Goal: Communication & Community: Answer question/provide support

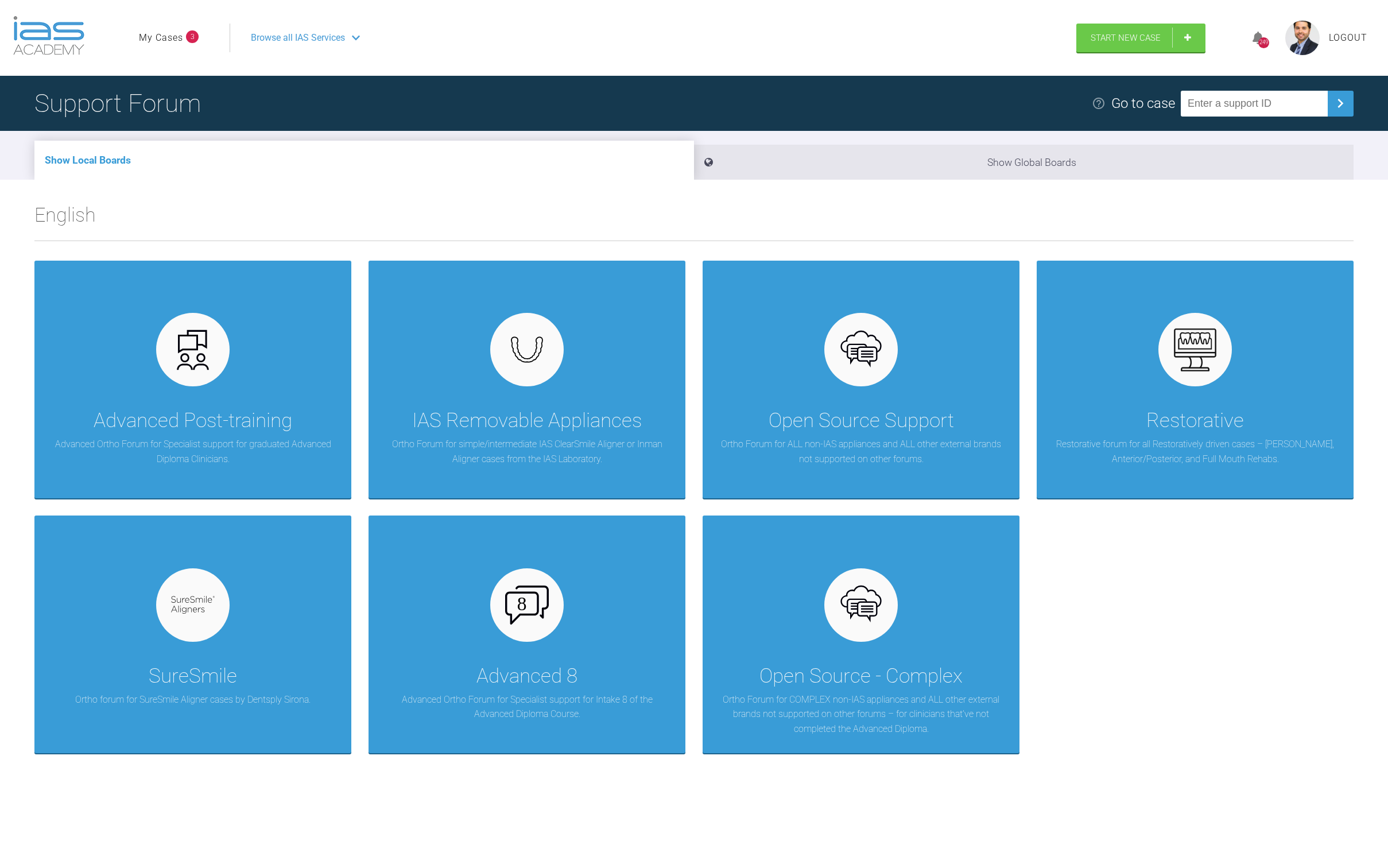
click at [160, 38] on link "My Cases" at bounding box center [161, 38] width 44 height 15
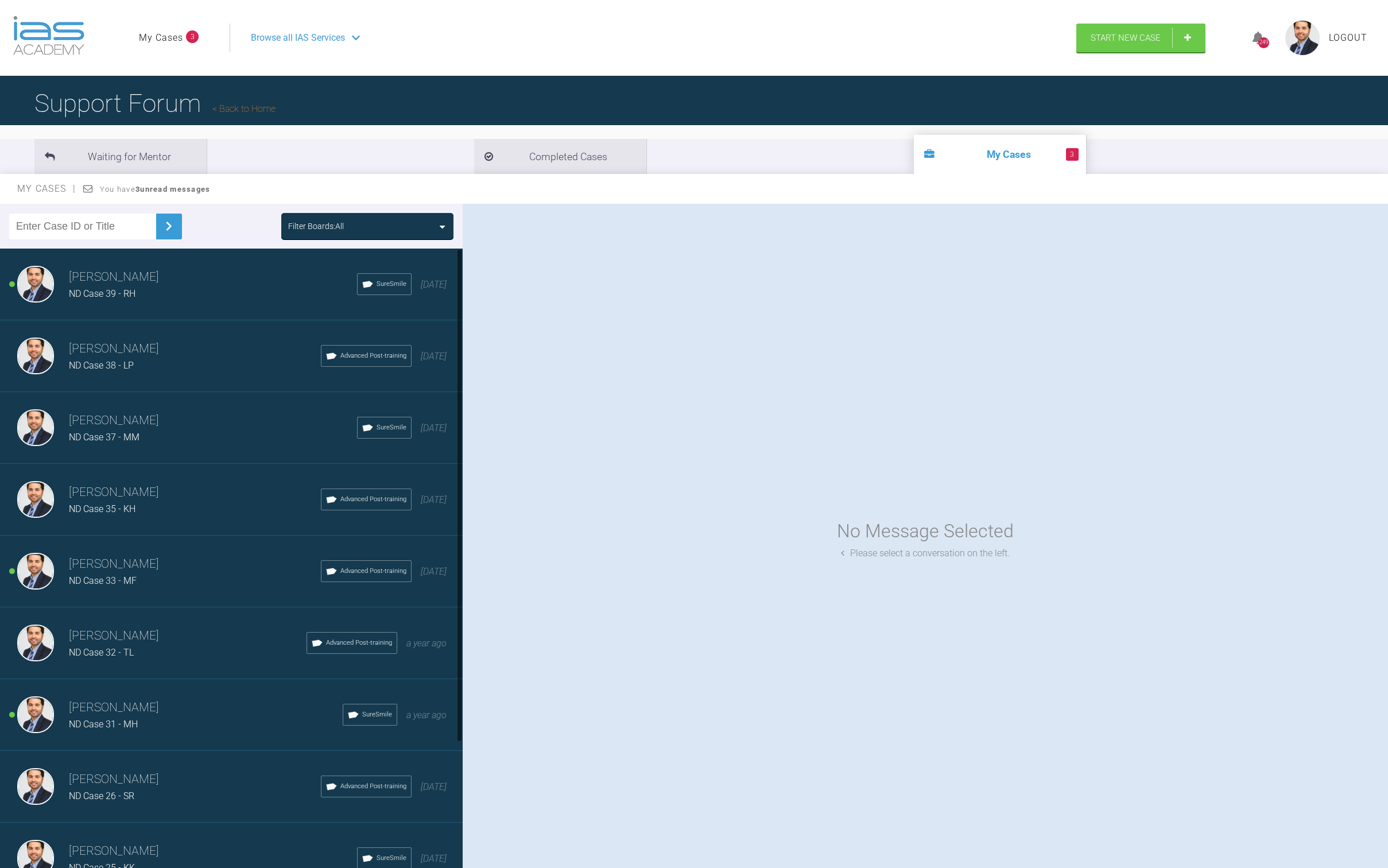
click at [199, 271] on h3 "[PERSON_NAME]" at bounding box center [213, 277] width 288 height 19
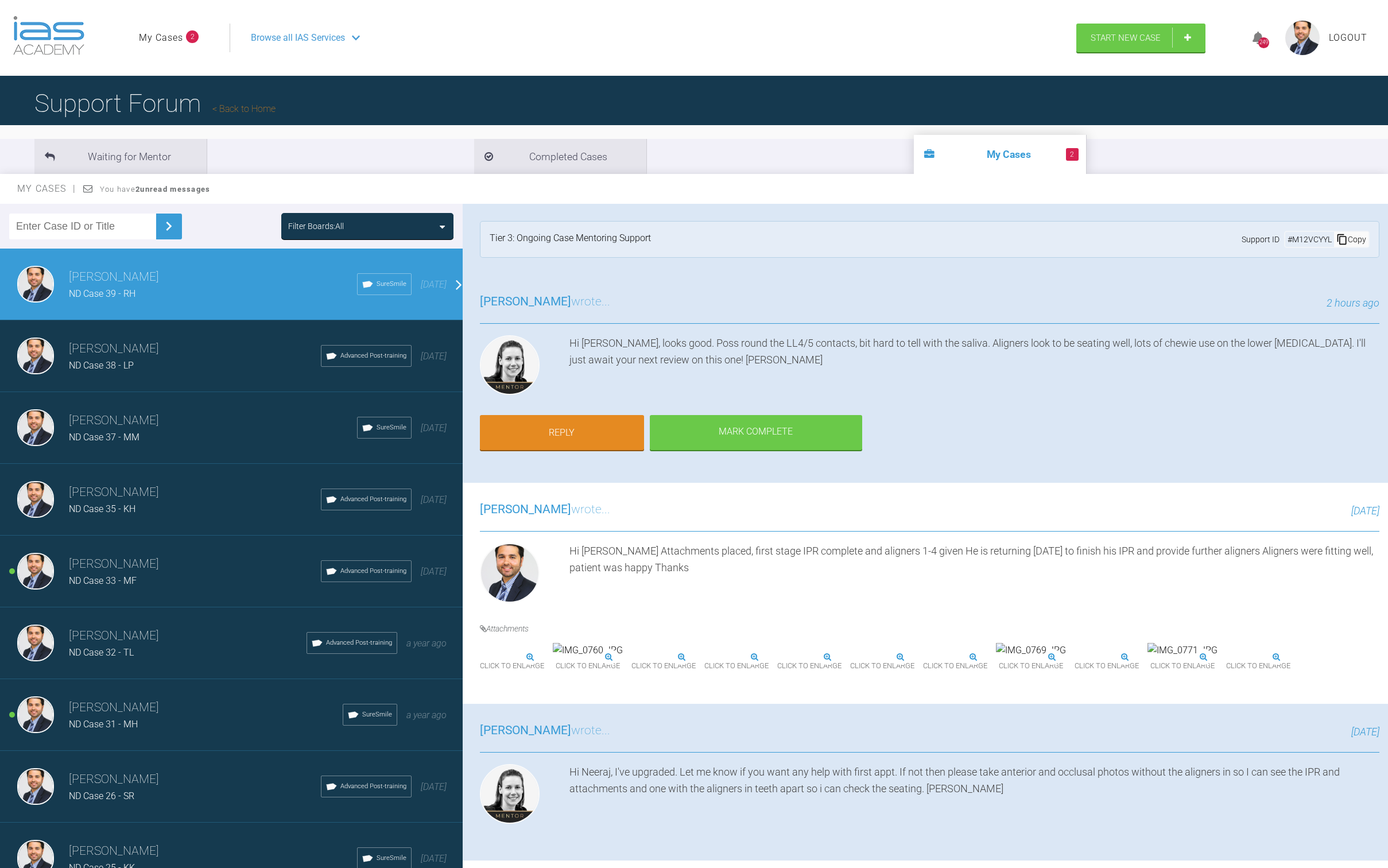
click at [480, 657] on img at bounding box center [480, 657] width 0 height 0
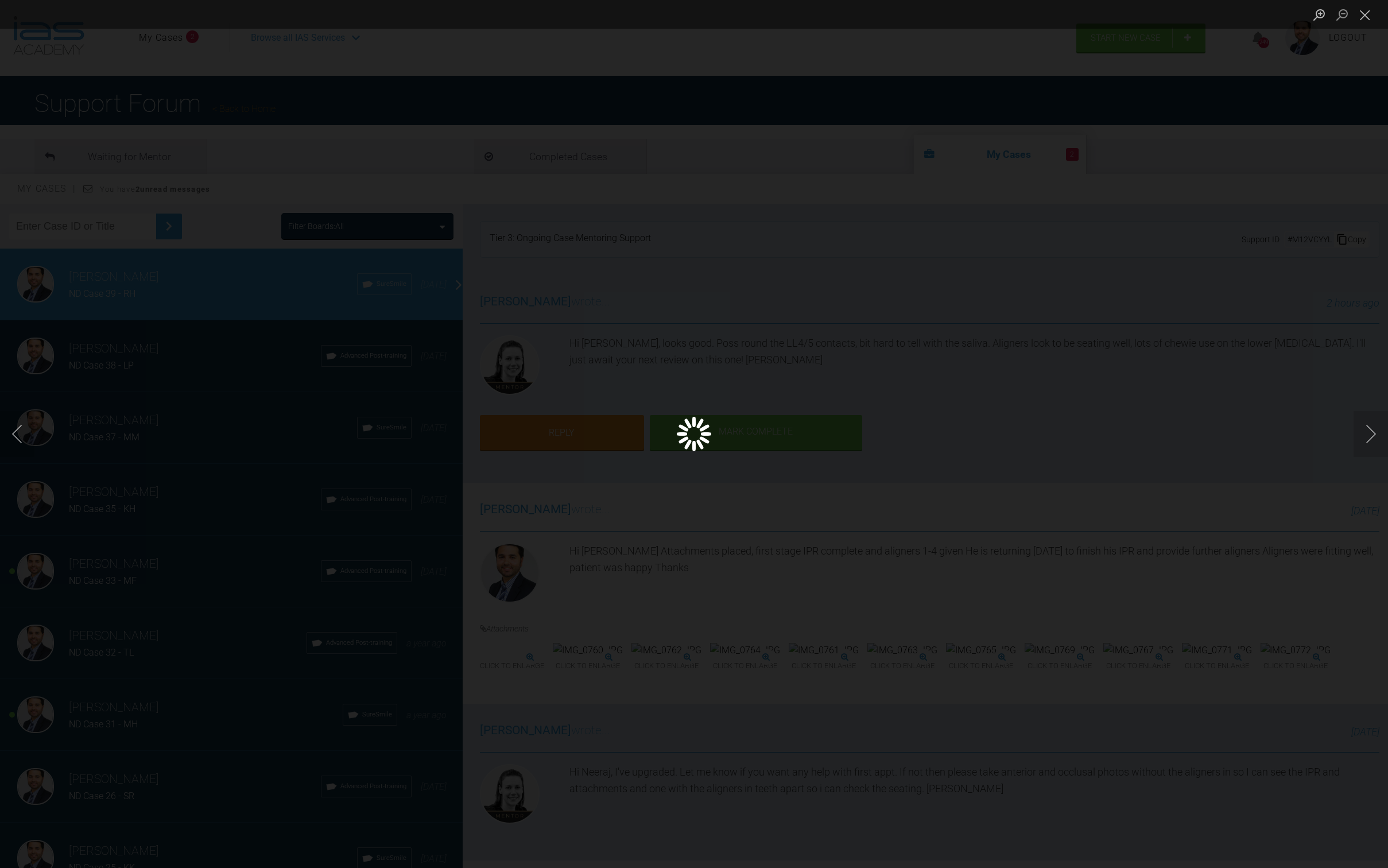
click at [1069, 323] on div "Lightbox" at bounding box center [694, 434] width 1388 height 868
click at [1373, 19] on button "Close lightbox" at bounding box center [1365, 15] width 23 height 20
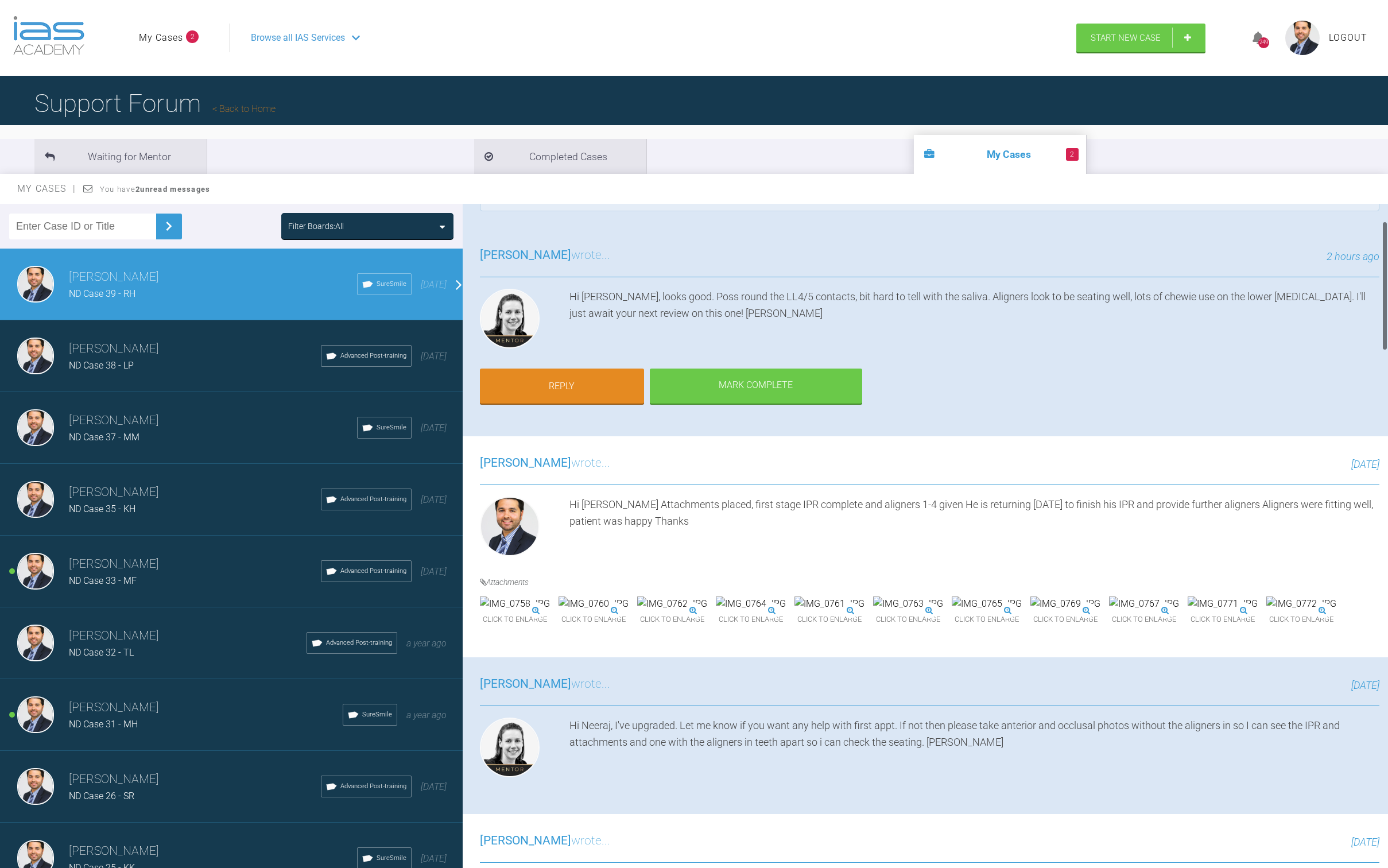
scroll to position [89, 0]
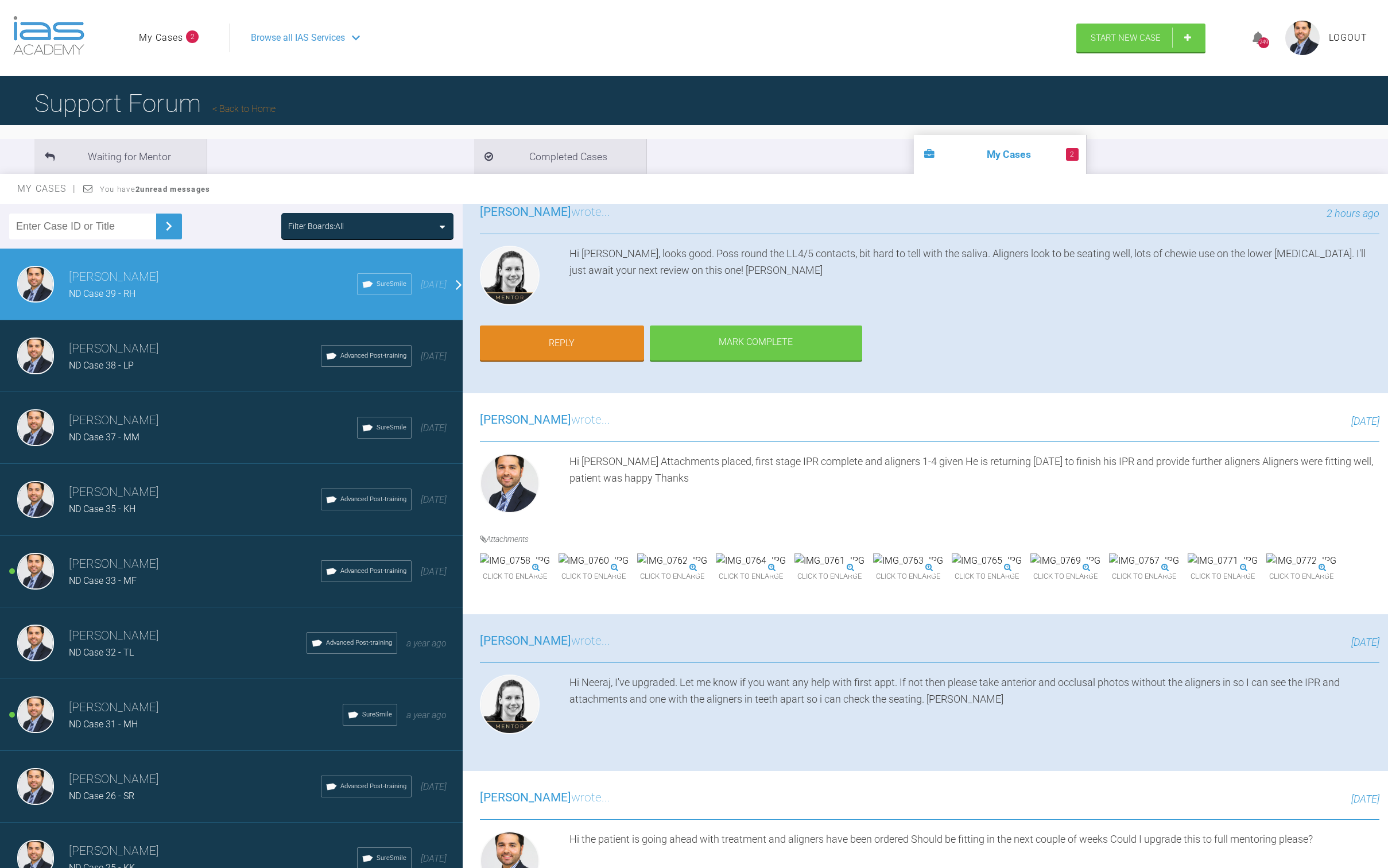
click at [1031, 569] on img at bounding box center [1066, 561] width 70 height 15
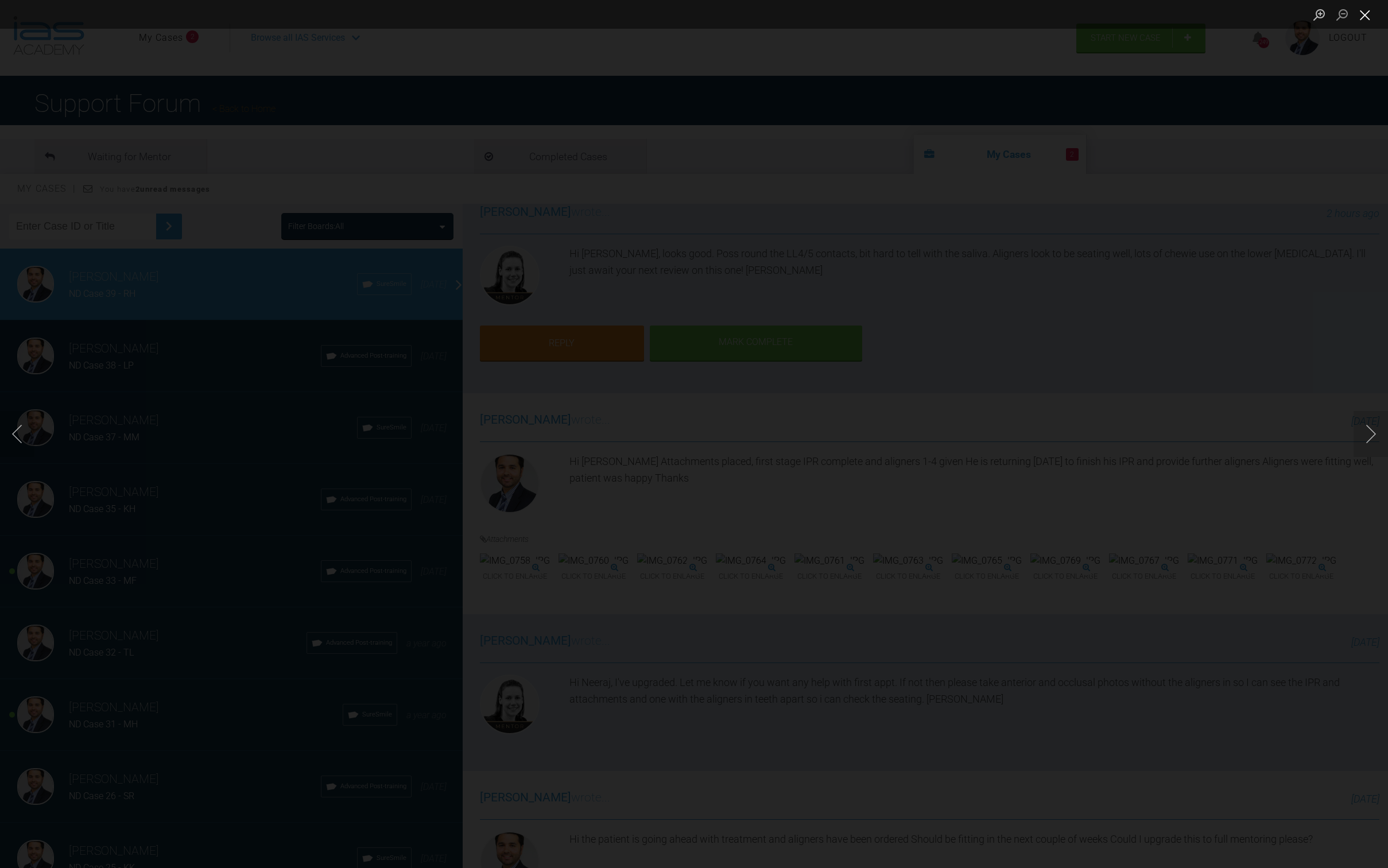
click at [1361, 13] on button "Close lightbox" at bounding box center [1365, 15] width 23 height 20
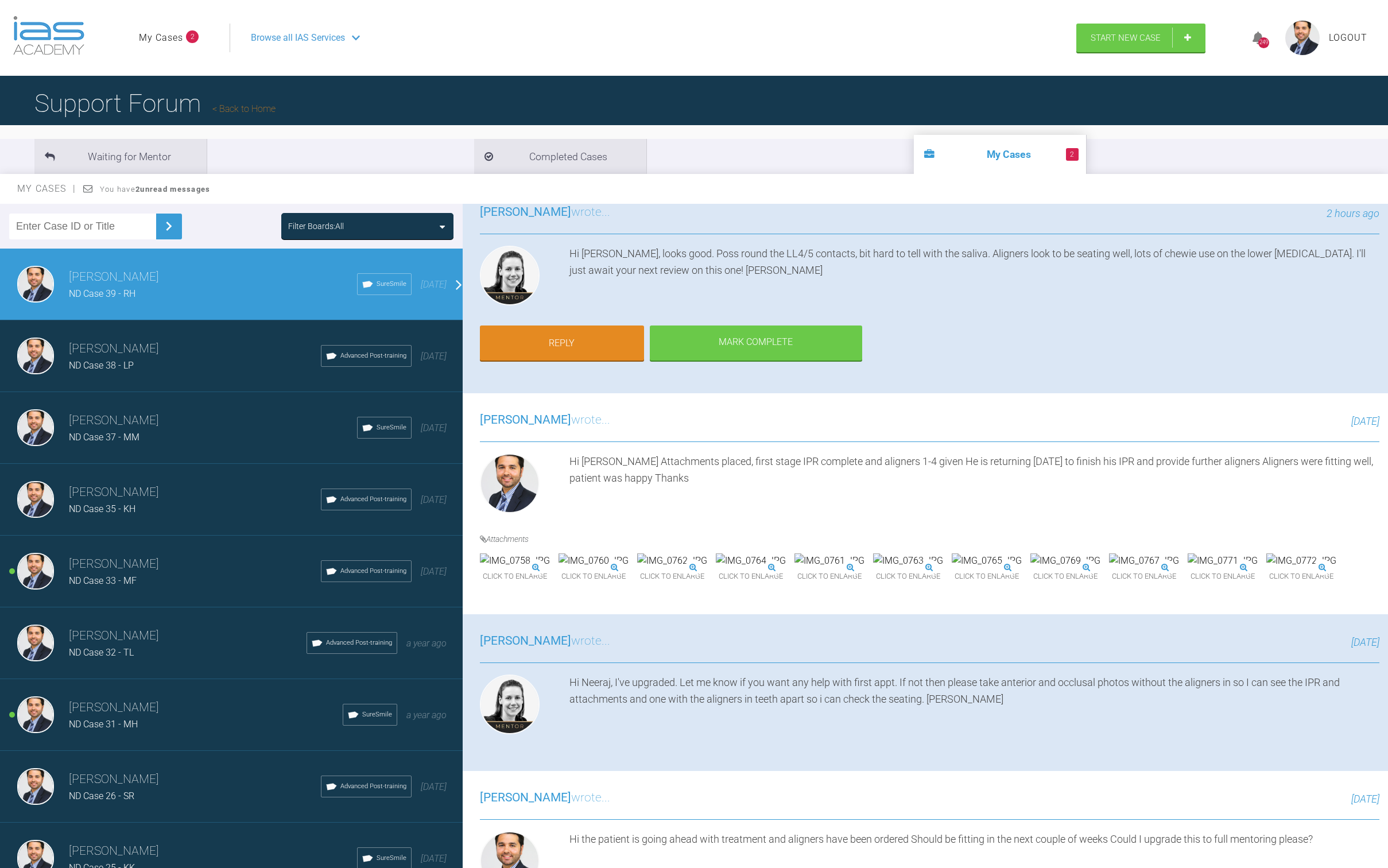
click at [1109, 569] on img at bounding box center [1144, 561] width 70 height 15
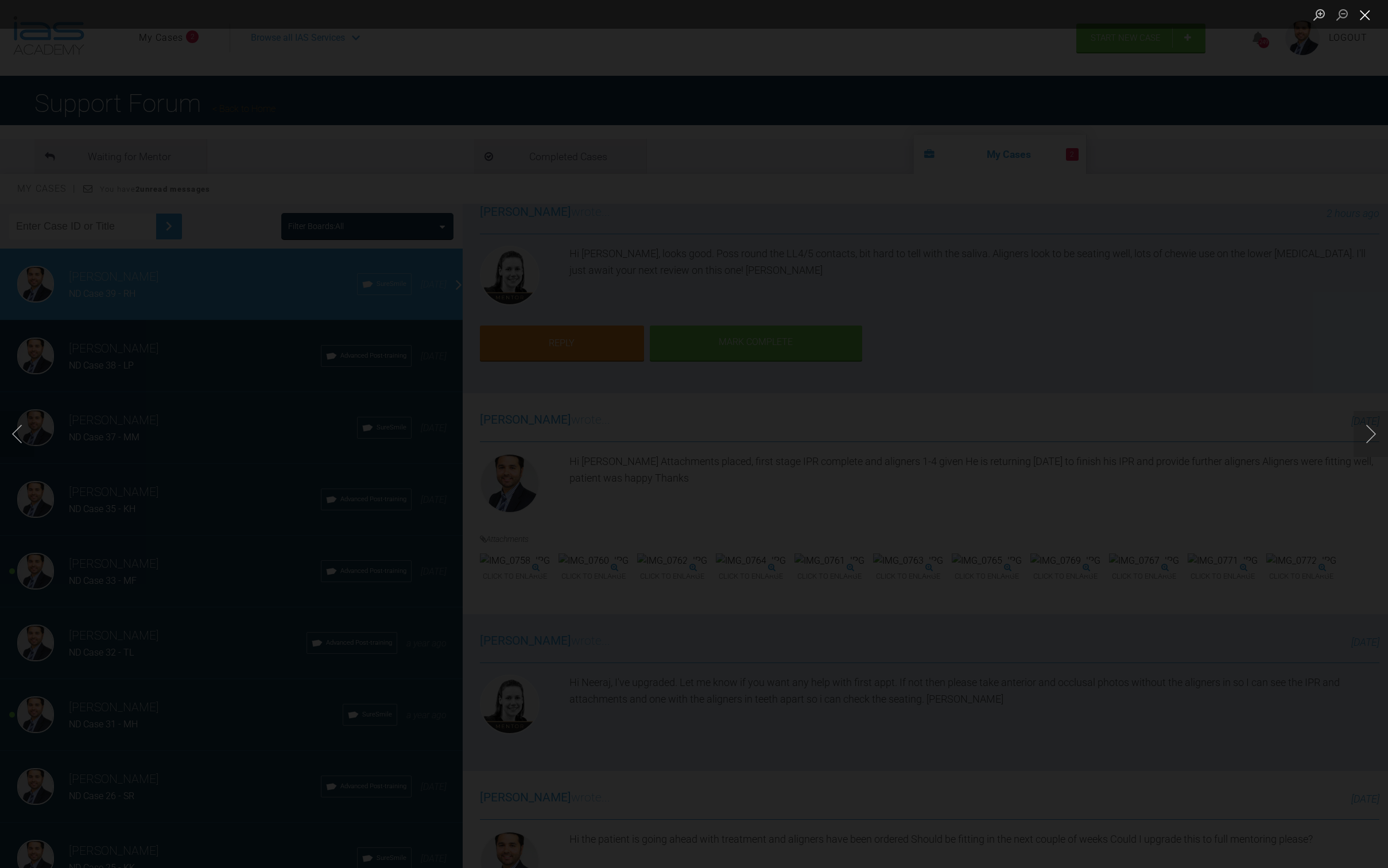
click at [1370, 23] on button "Close lightbox" at bounding box center [1365, 15] width 23 height 20
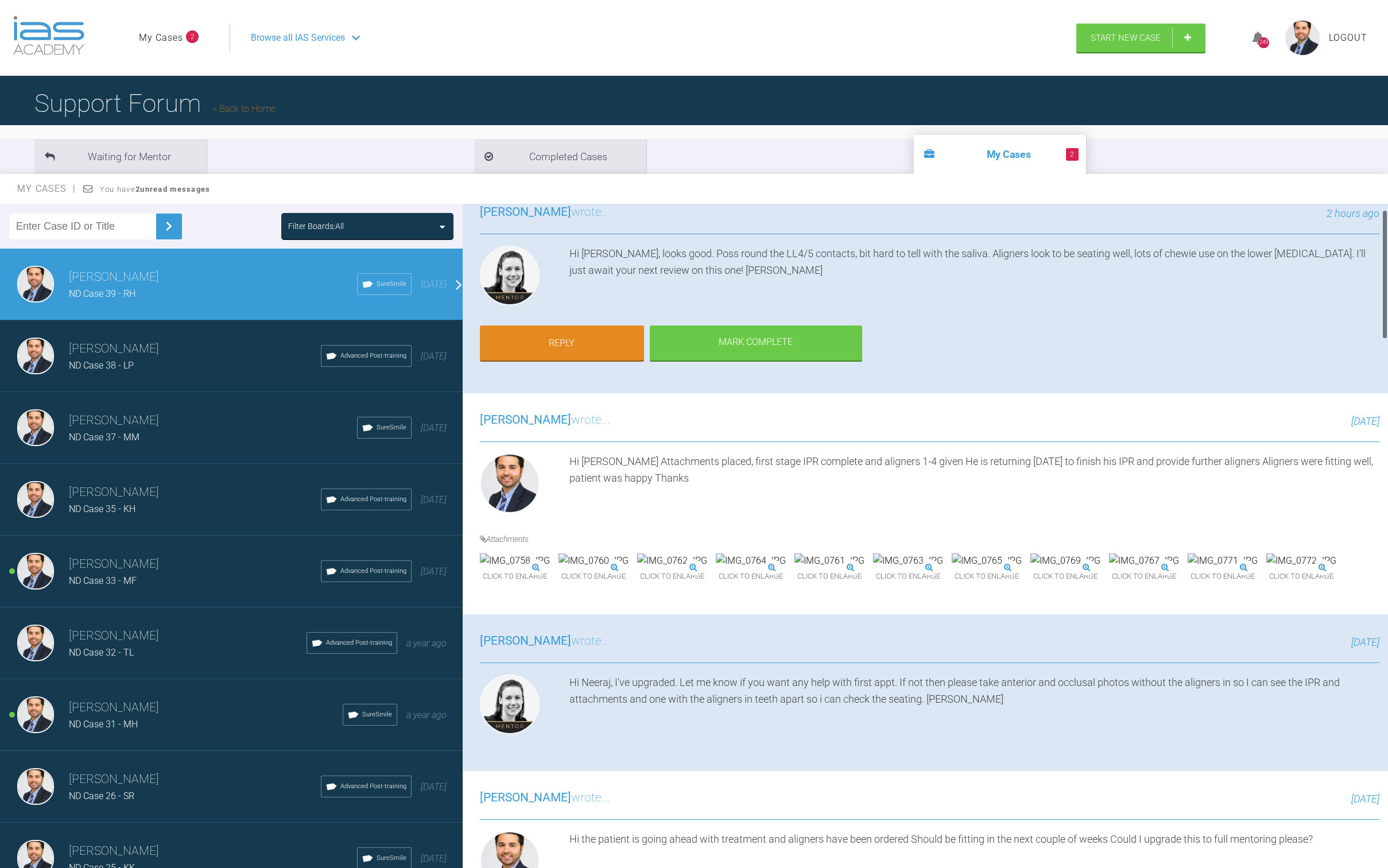
scroll to position [0, 0]
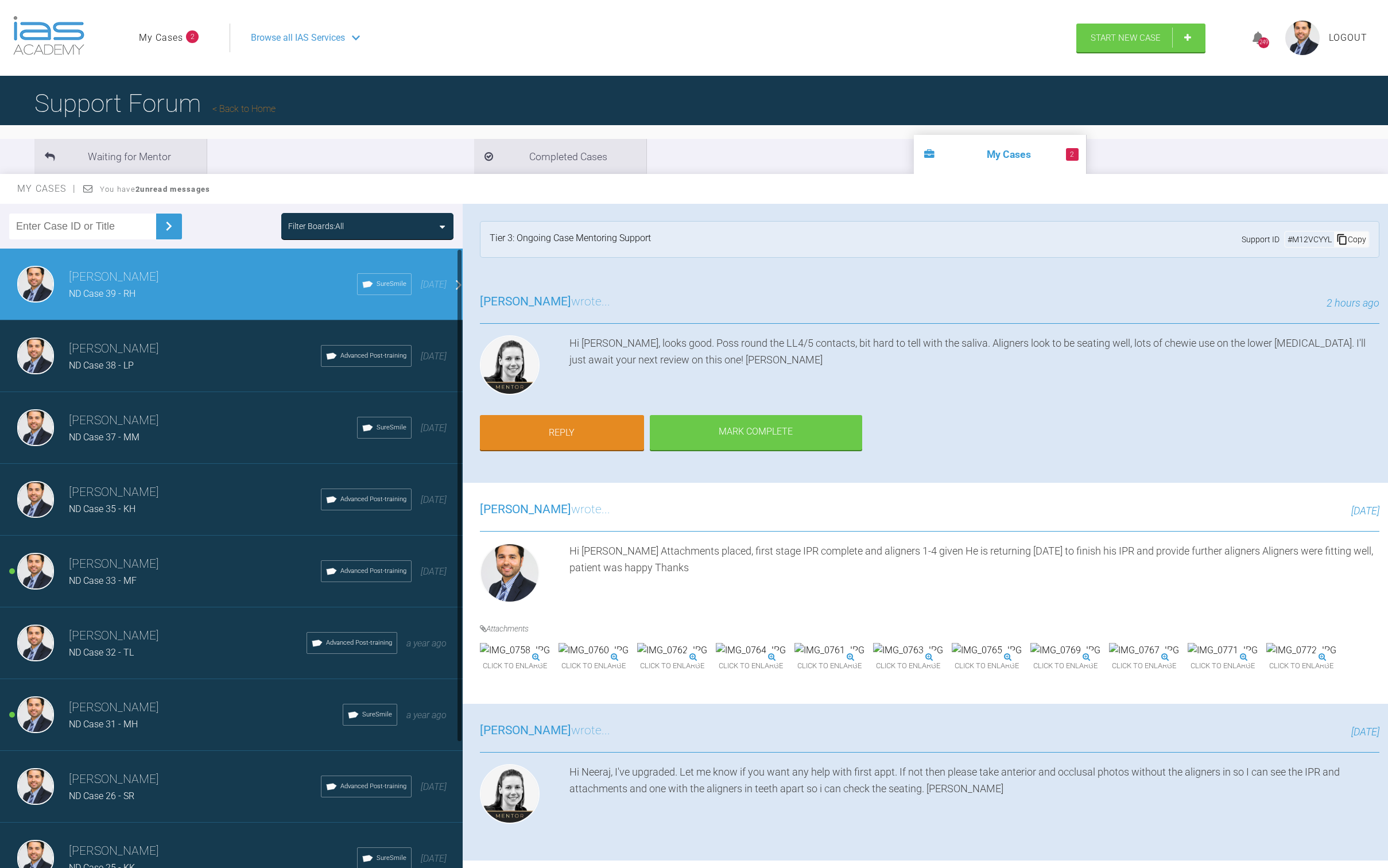
click at [165, 556] on h3 "[PERSON_NAME]" at bounding box center [195, 564] width 252 height 19
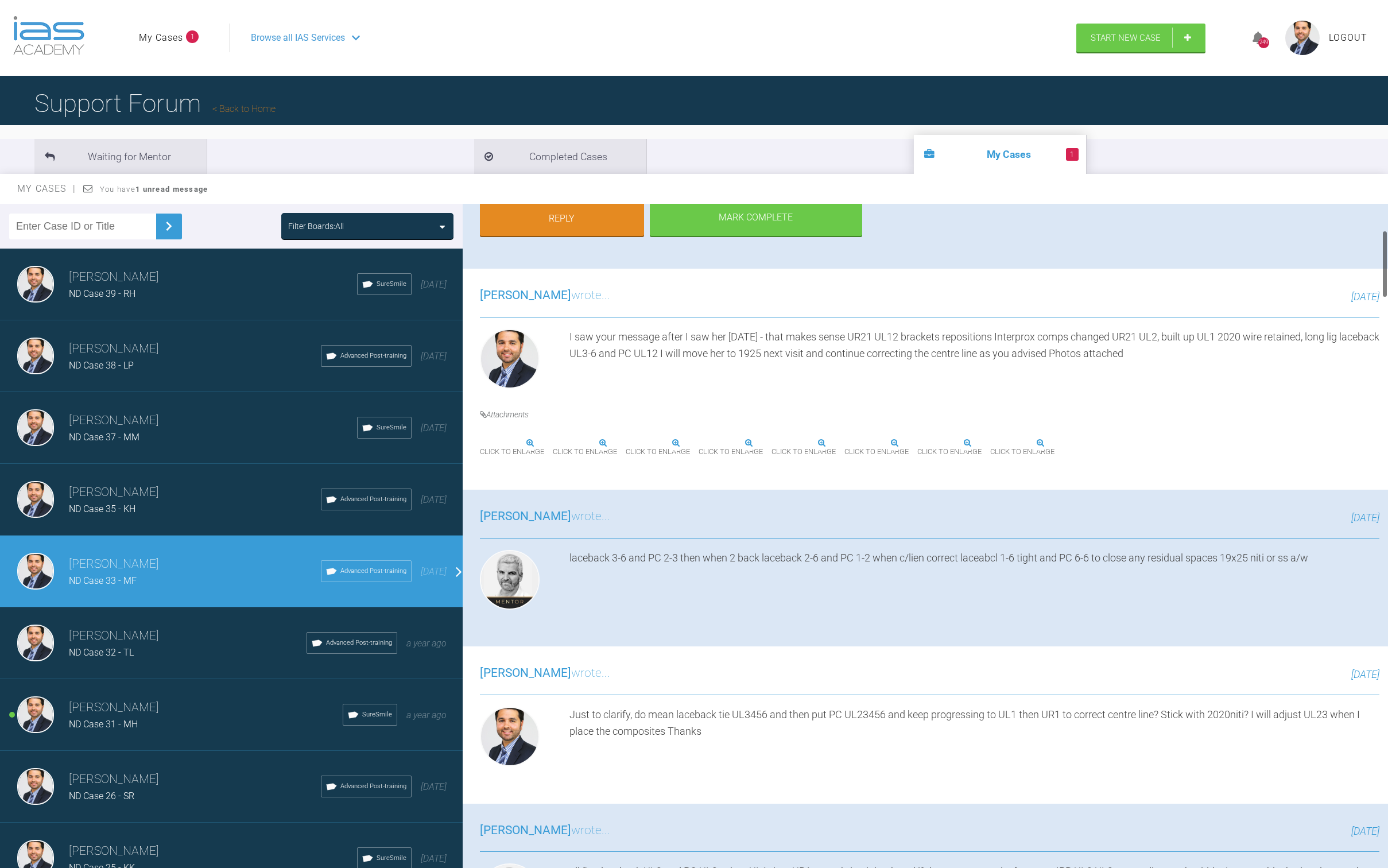
scroll to position [156, 0]
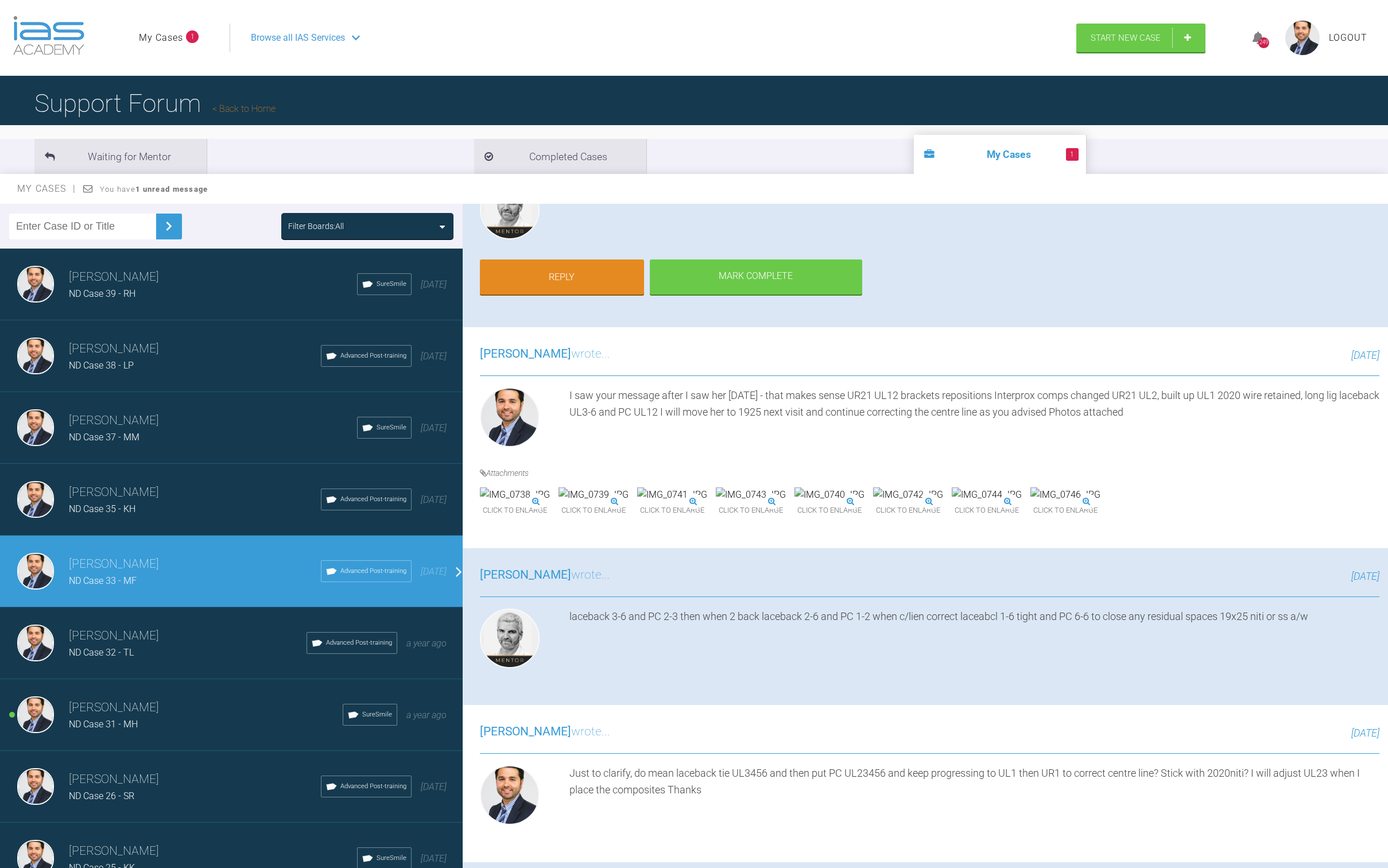
click at [629, 502] on img at bounding box center [594, 495] width 70 height 15
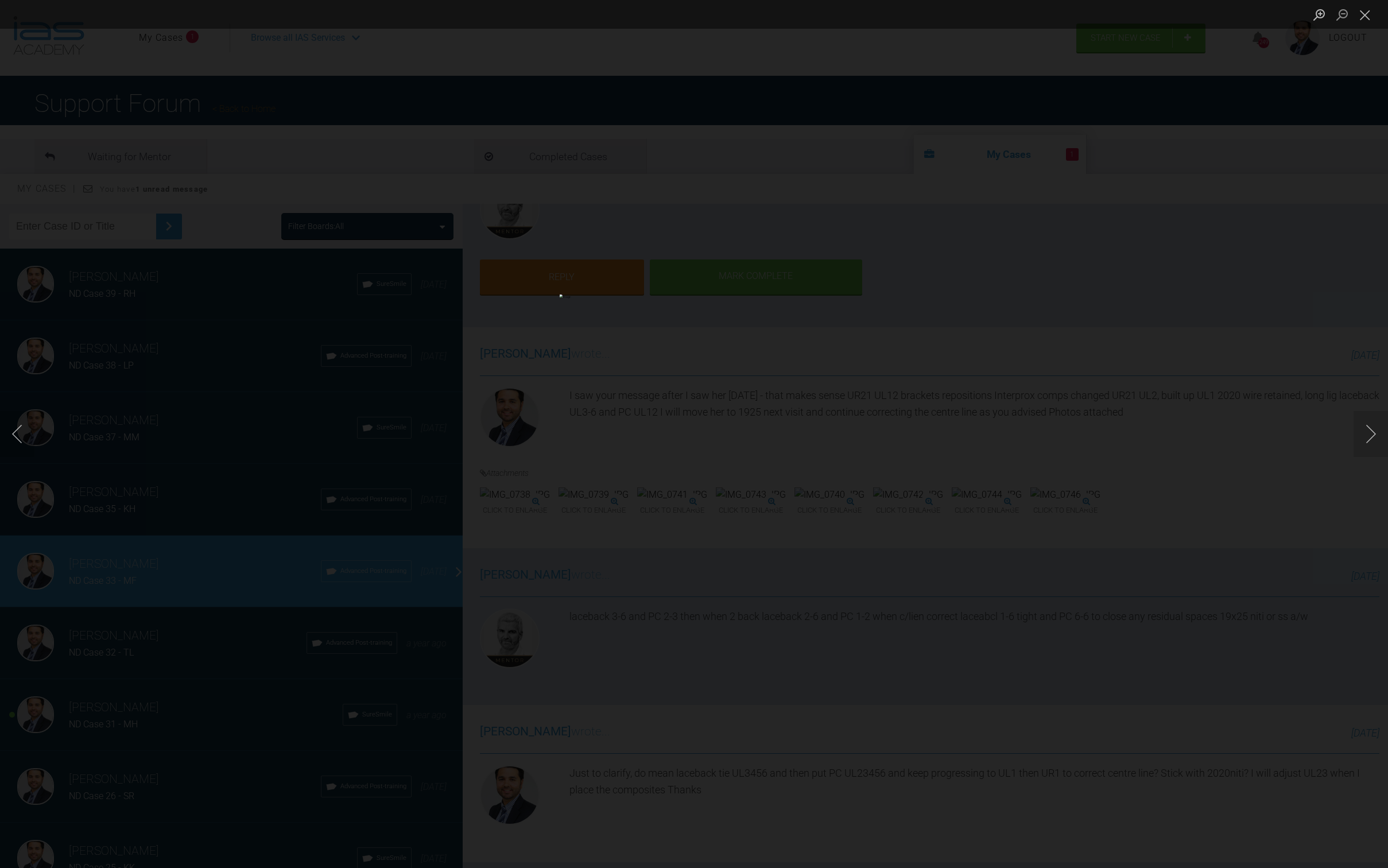
click at [1364, 9] on button "Close lightbox" at bounding box center [1365, 15] width 23 height 20
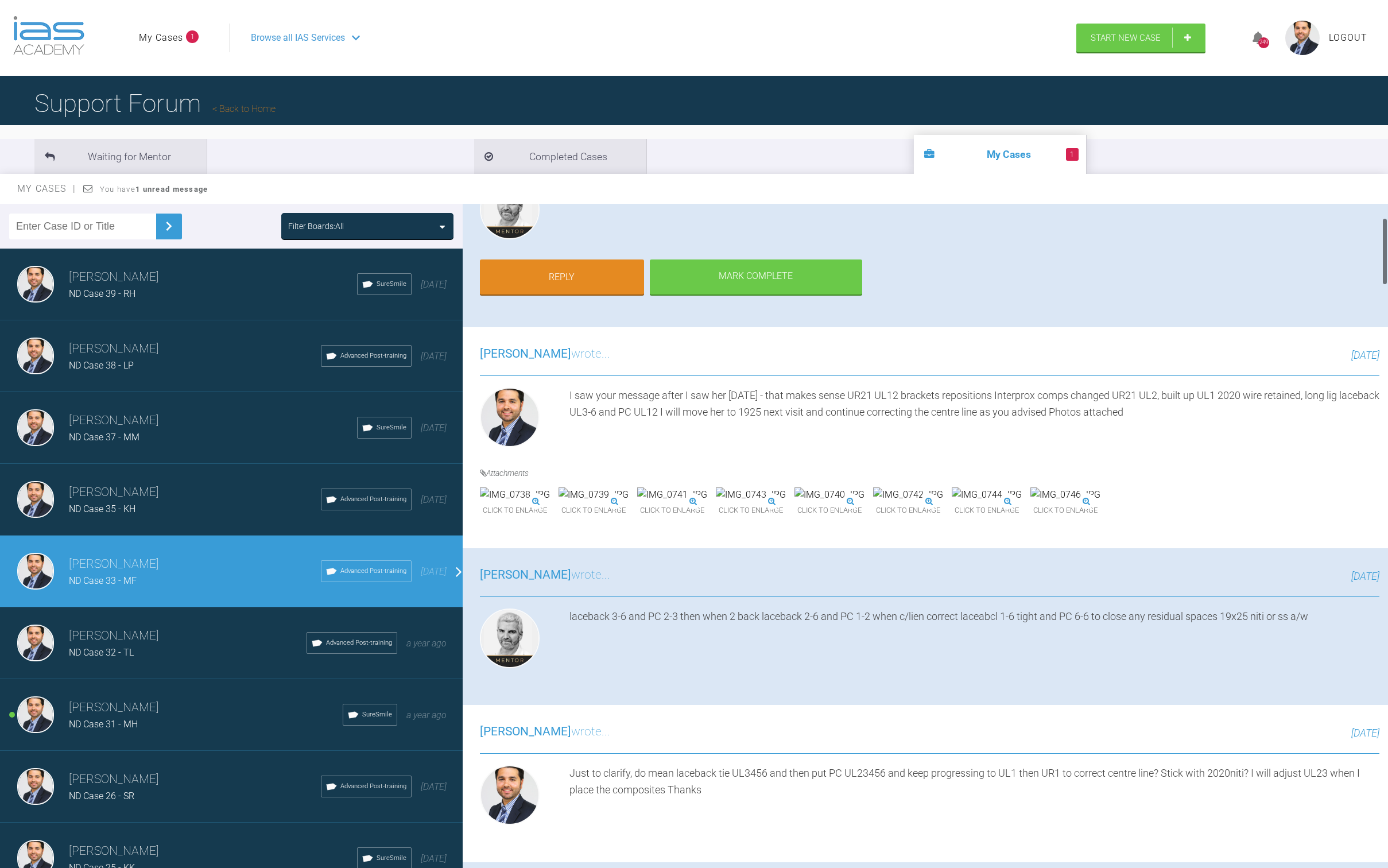
scroll to position [11, 0]
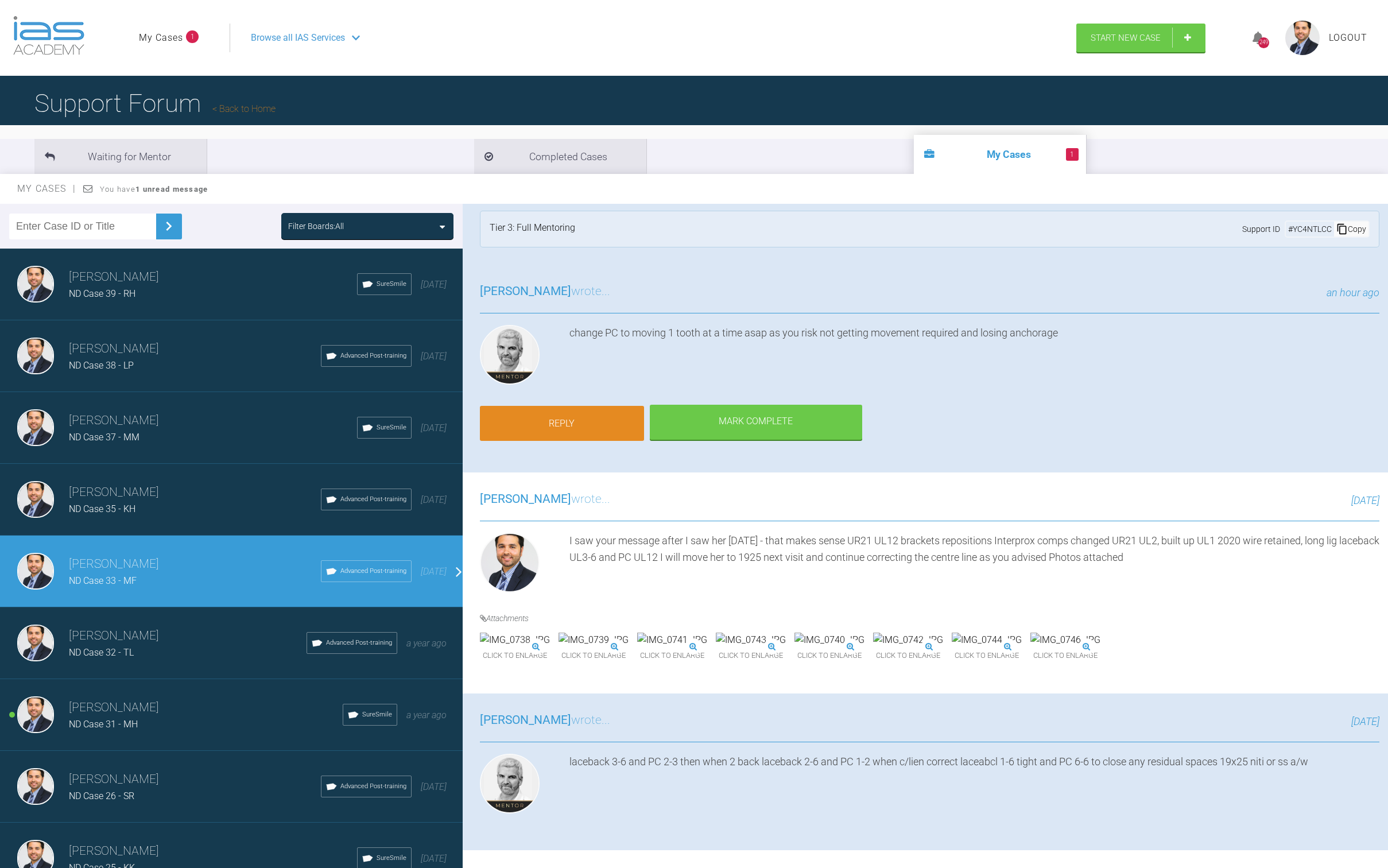
click at [593, 417] on link "Reply" at bounding box center [562, 423] width 164 height 36
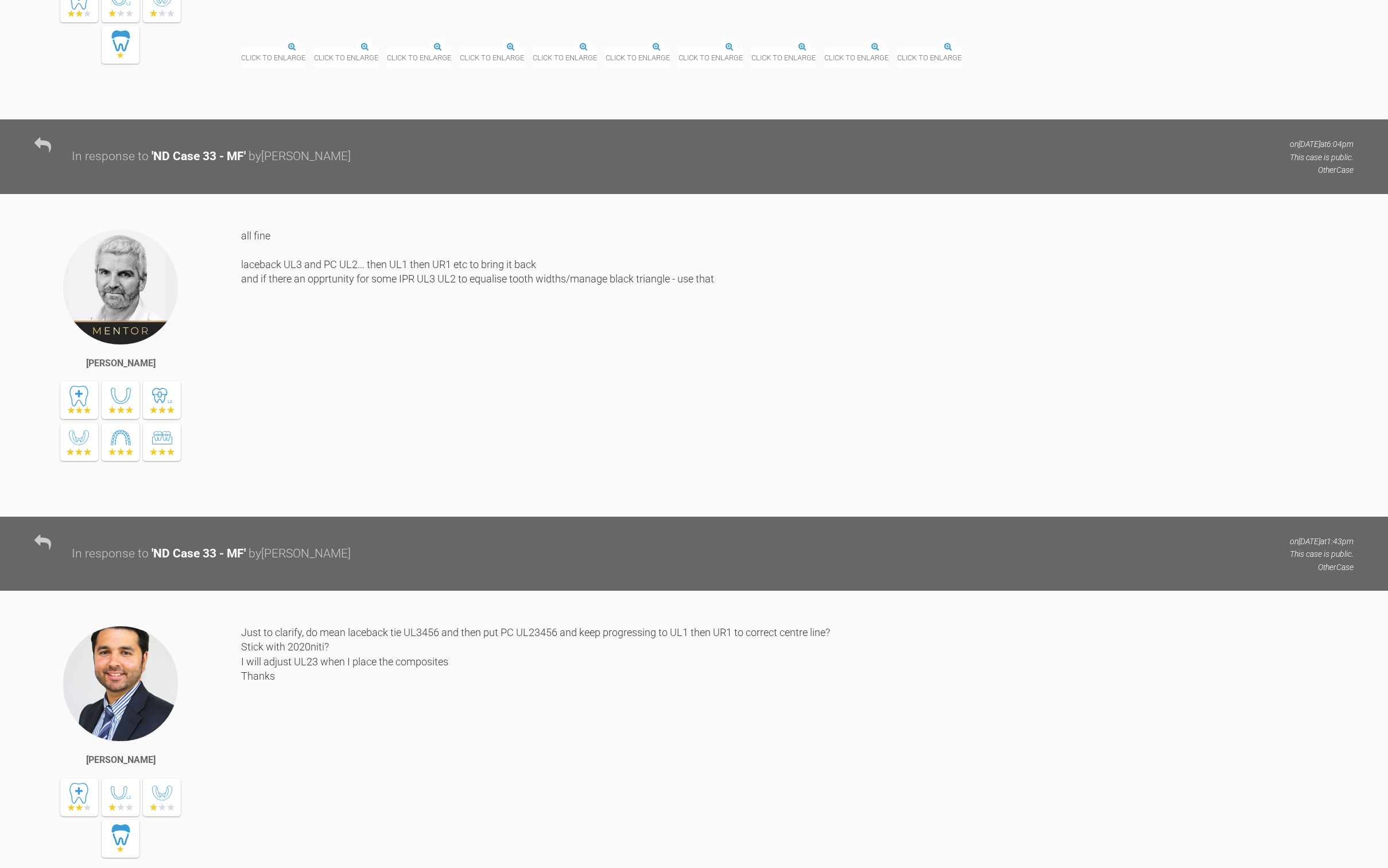
scroll to position [10751, 0]
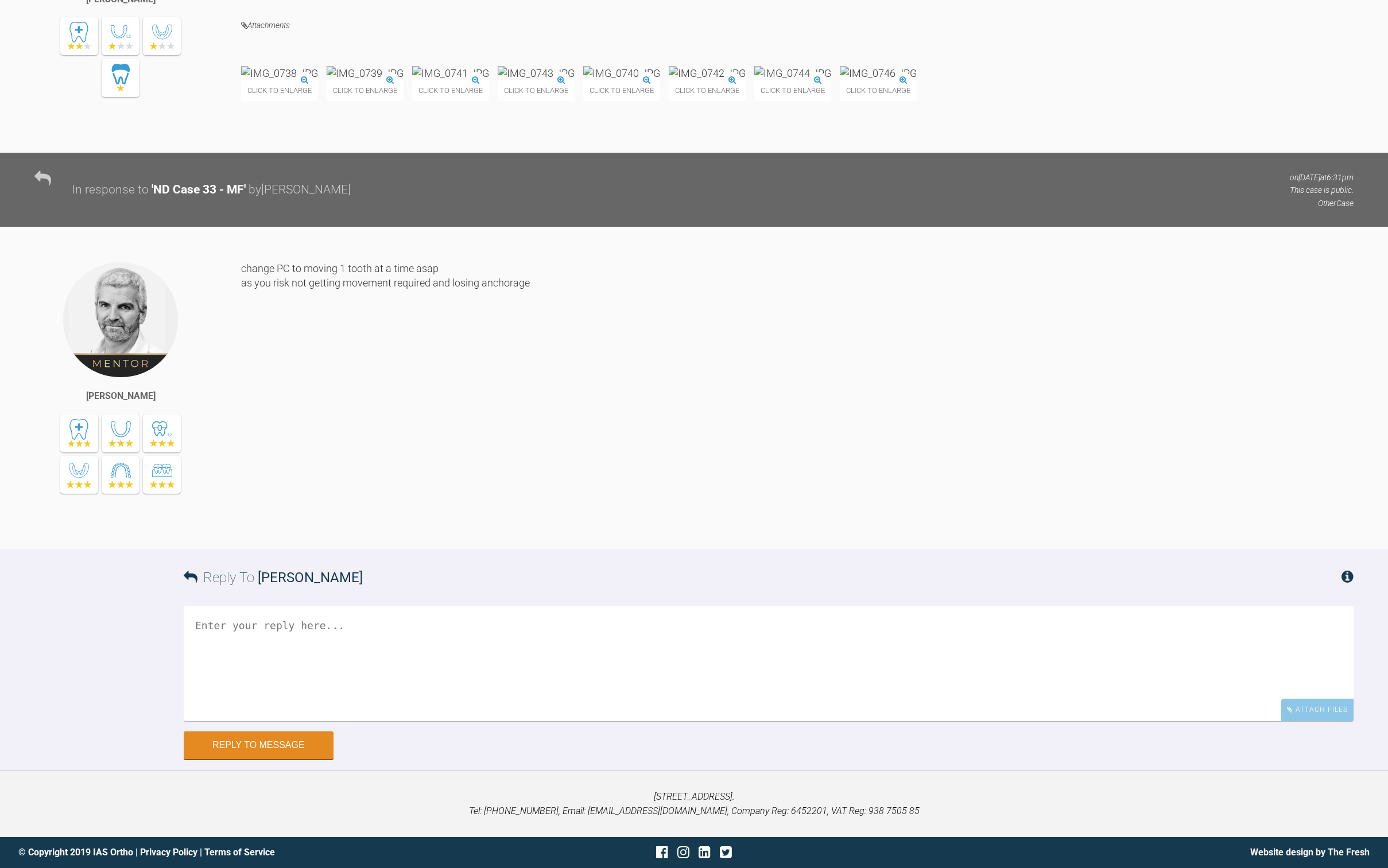
drag, startPoint x: 708, startPoint y: 594, endPoint x: 704, endPoint y: 608, distance: 14.6
click at [707, 598] on div "Reply To [PERSON_NAME]" at bounding box center [769, 577] width 1170 height 56
click at [701, 628] on textarea at bounding box center [769, 664] width 1170 height 115
type textarea "Apologies, I meant PC placed UL23 (not UL12) using the anchorage gained from la…"
click at [253, 753] on button "Reply to Message" at bounding box center [259, 746] width 150 height 27
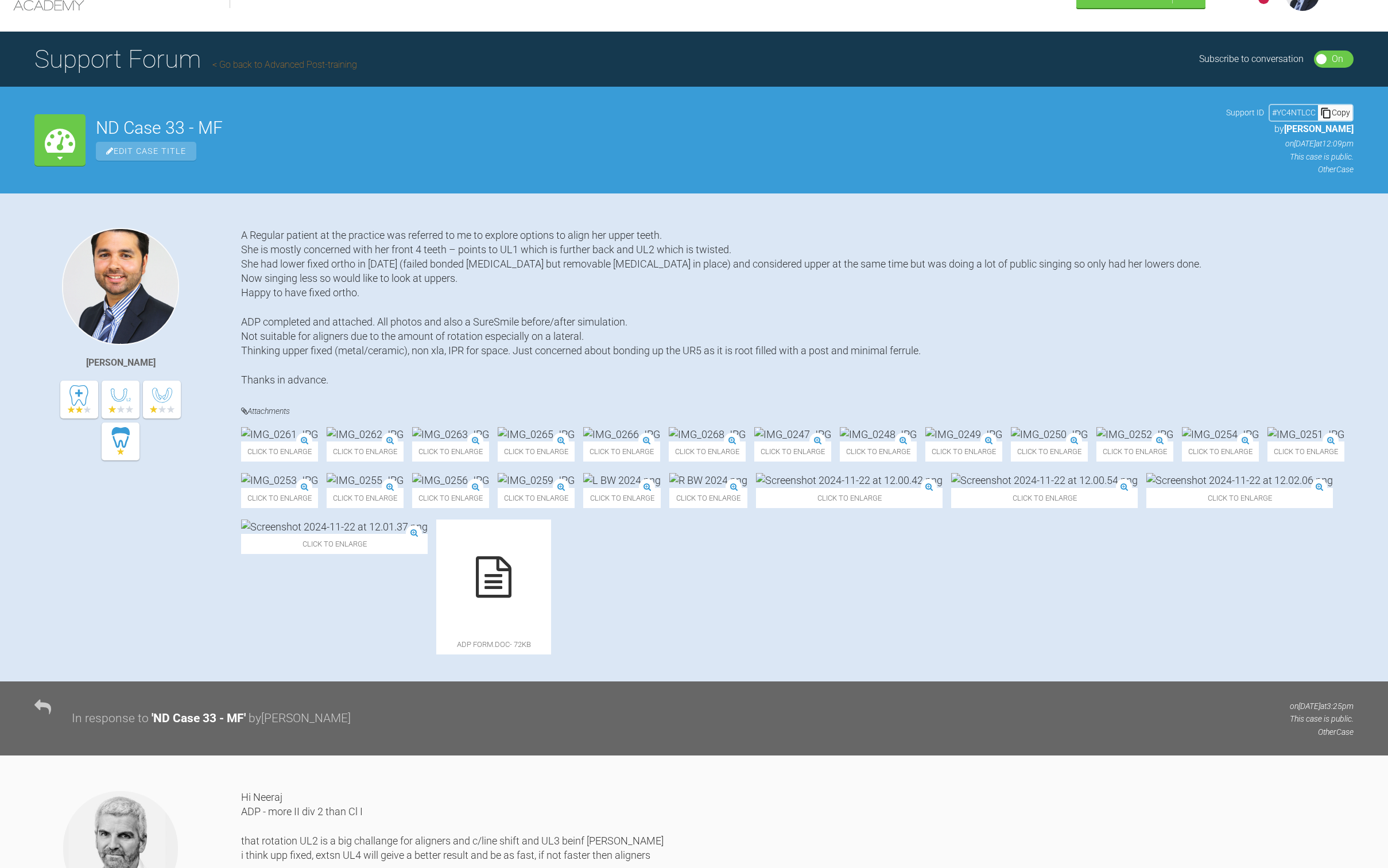
scroll to position [0, 0]
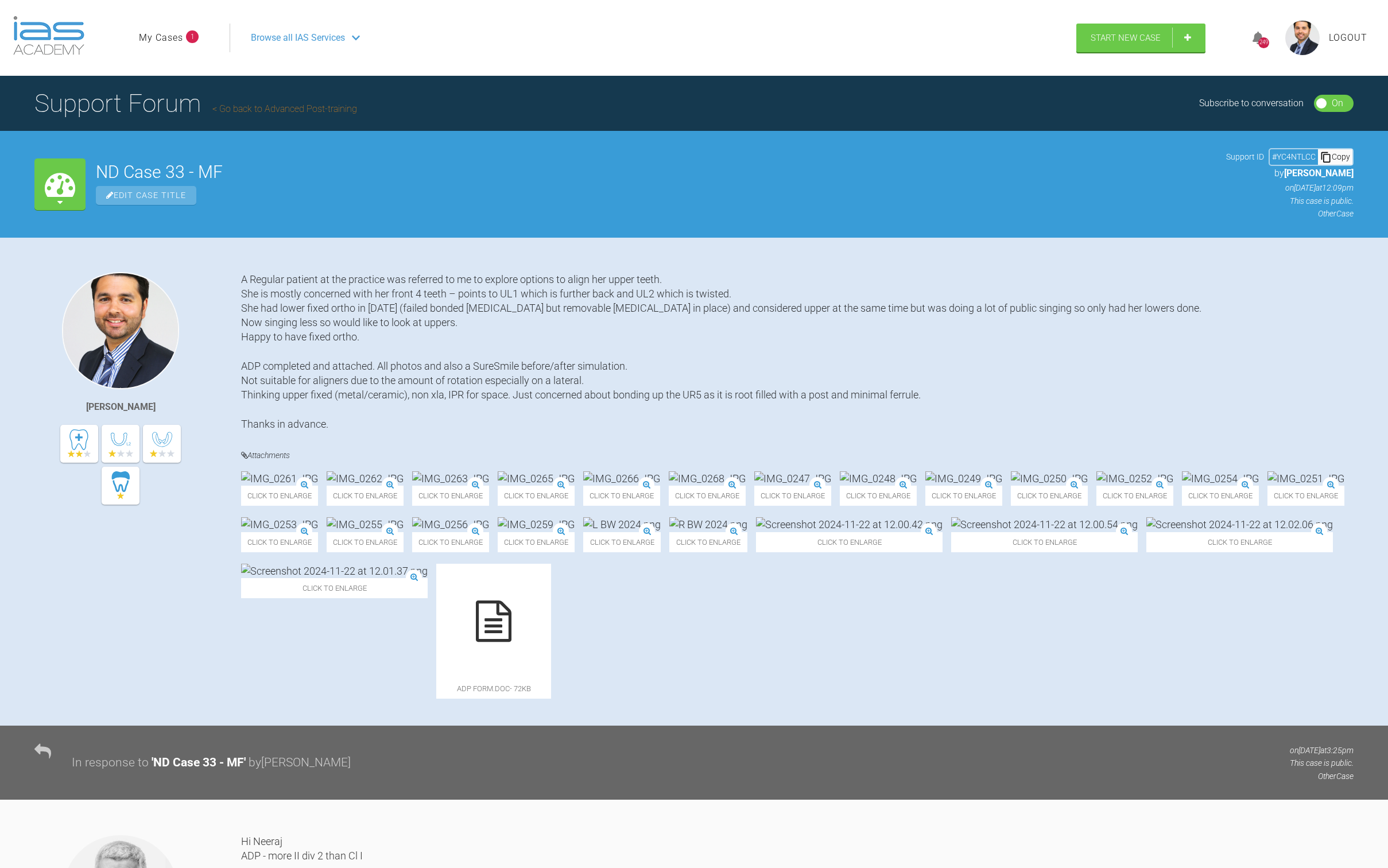
click at [177, 34] on link "My Cases" at bounding box center [161, 38] width 44 height 15
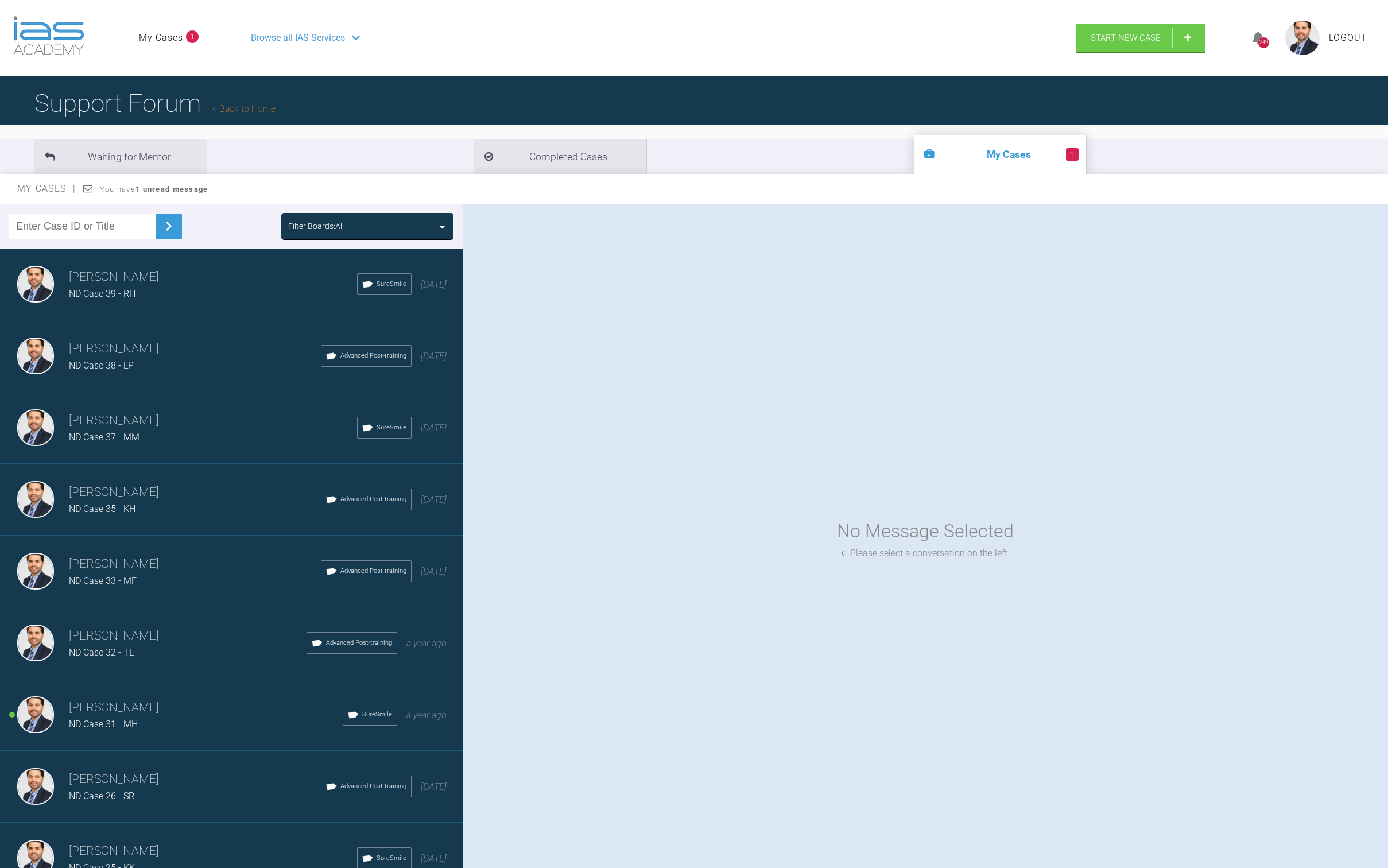
click at [133, 714] on h3 "[PERSON_NAME]" at bounding box center [206, 708] width 274 height 19
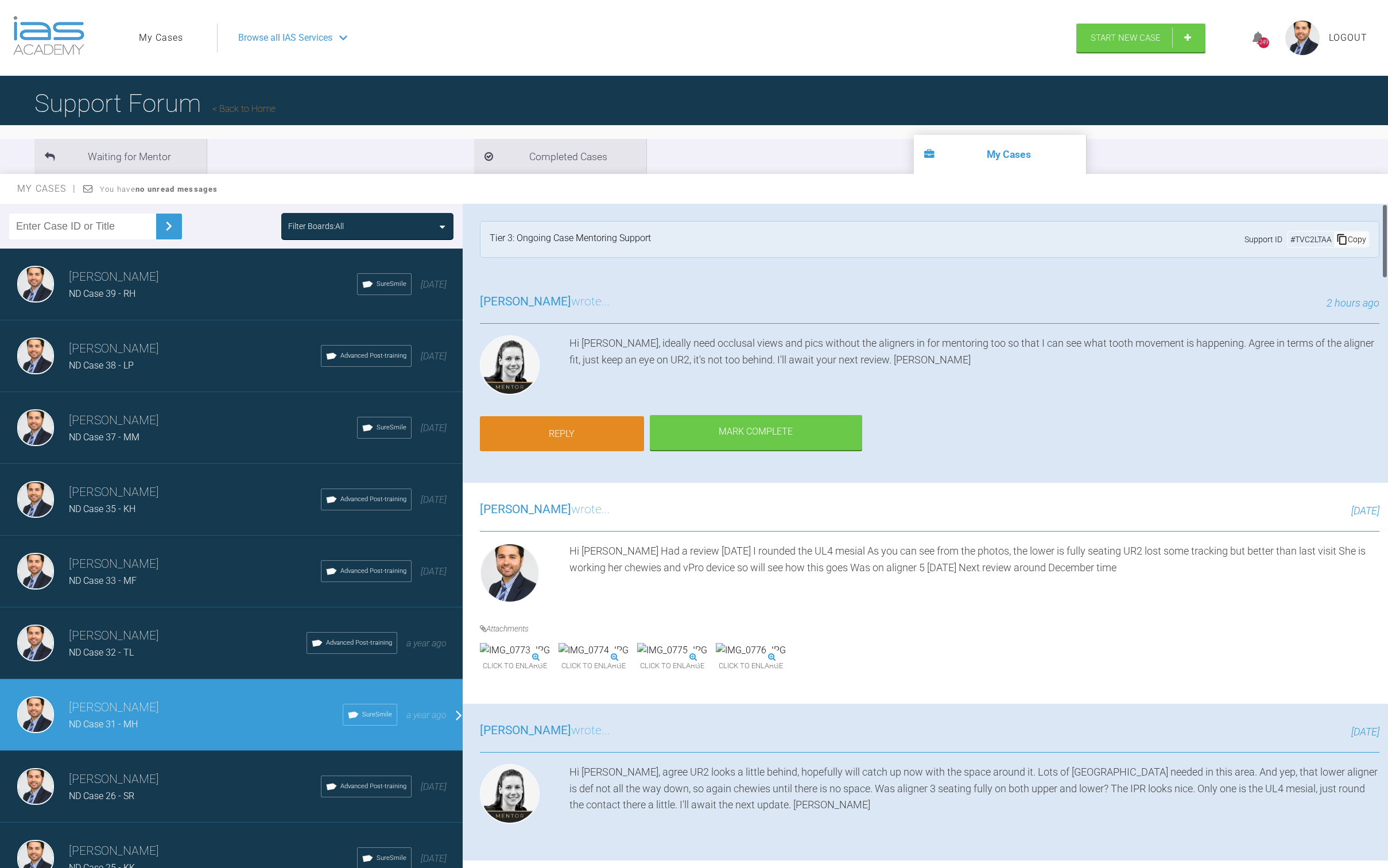
click at [566, 421] on link "Reply" at bounding box center [562, 434] width 164 height 36
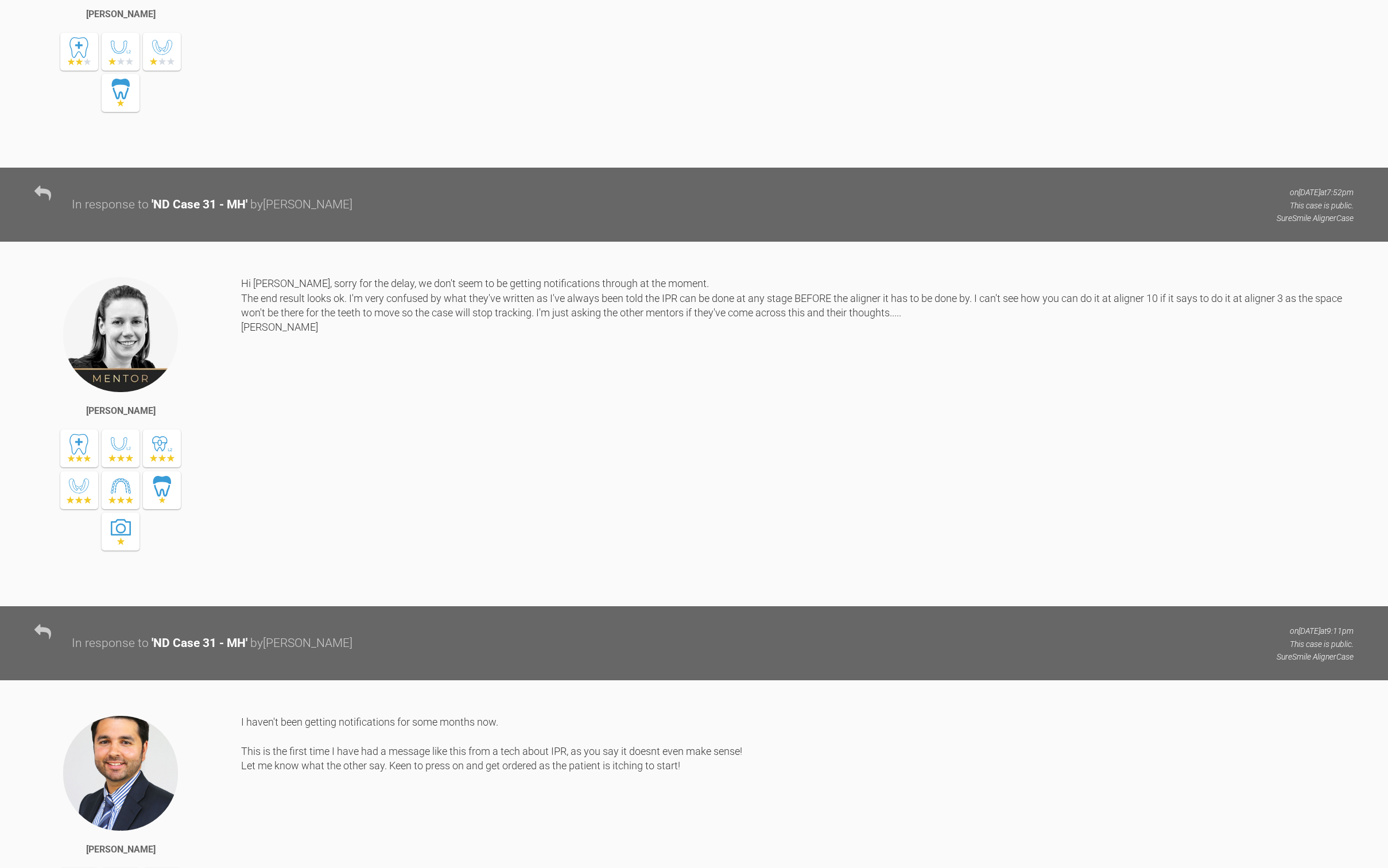
scroll to position [12243, 0]
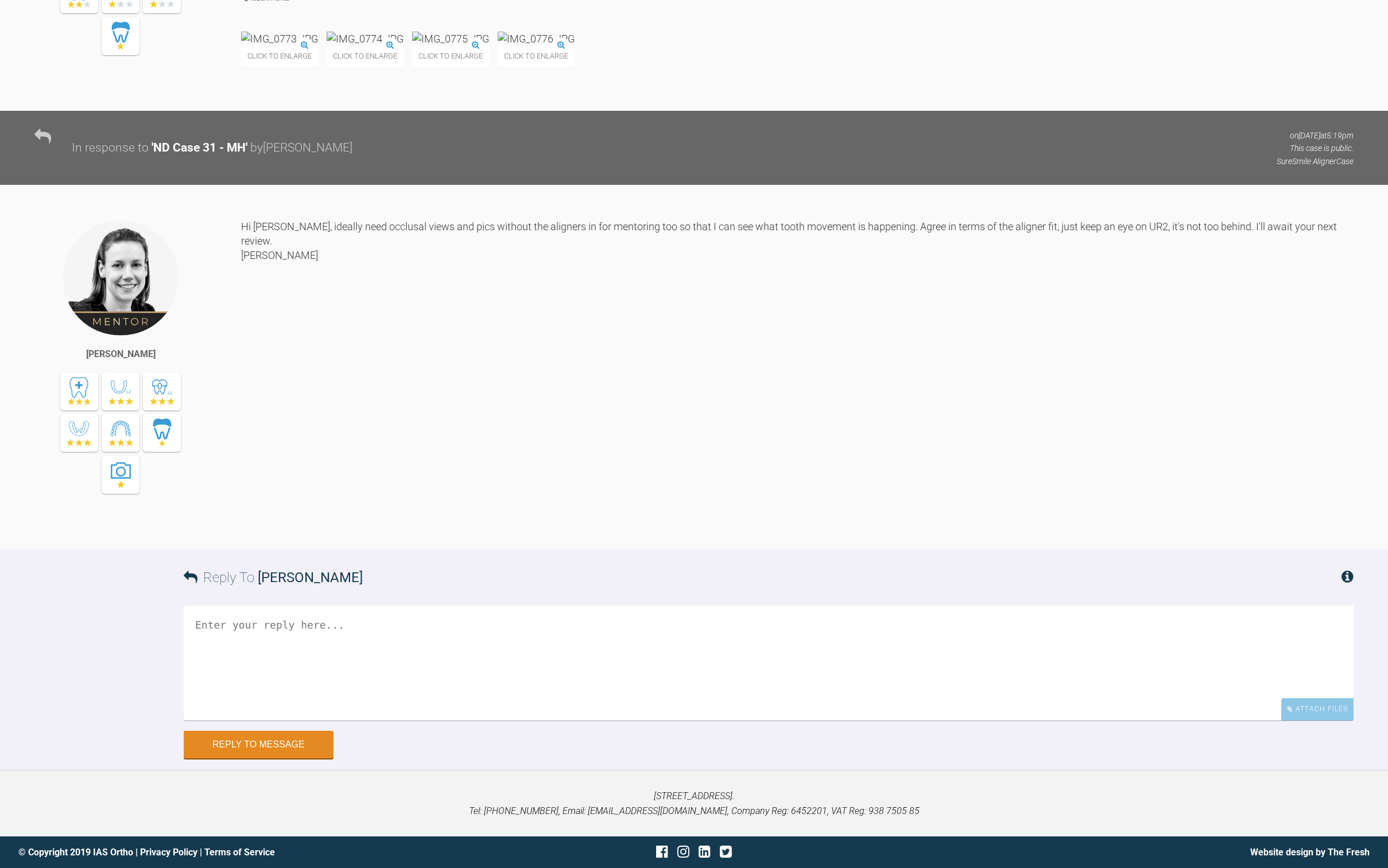
click at [603, 635] on textarea at bounding box center [769, 663] width 1170 height 115
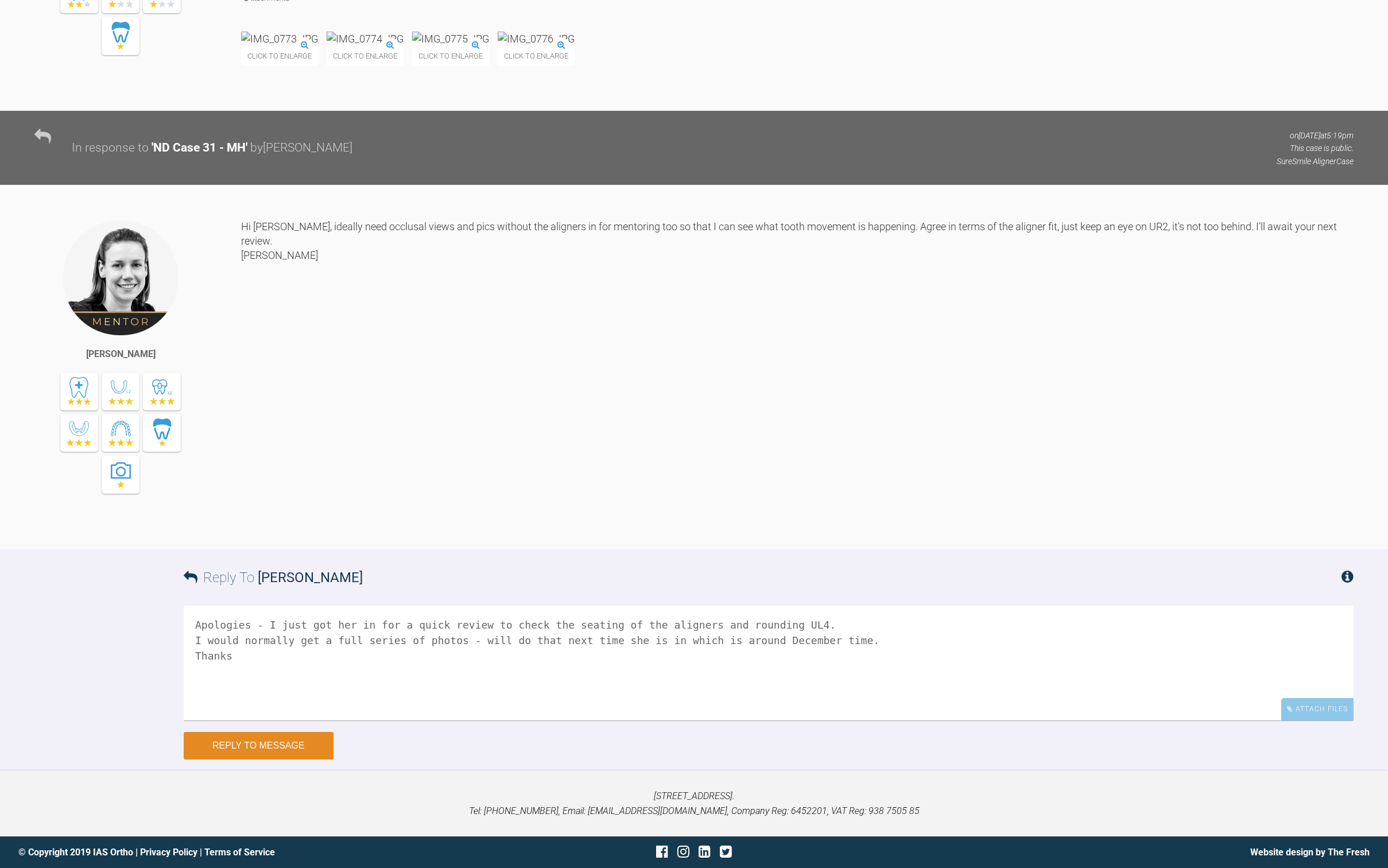
type textarea "Apologies - I just got her in for a quick review to check the seating of the al…"
click at [300, 739] on button "Reply to Message" at bounding box center [259, 746] width 150 height 27
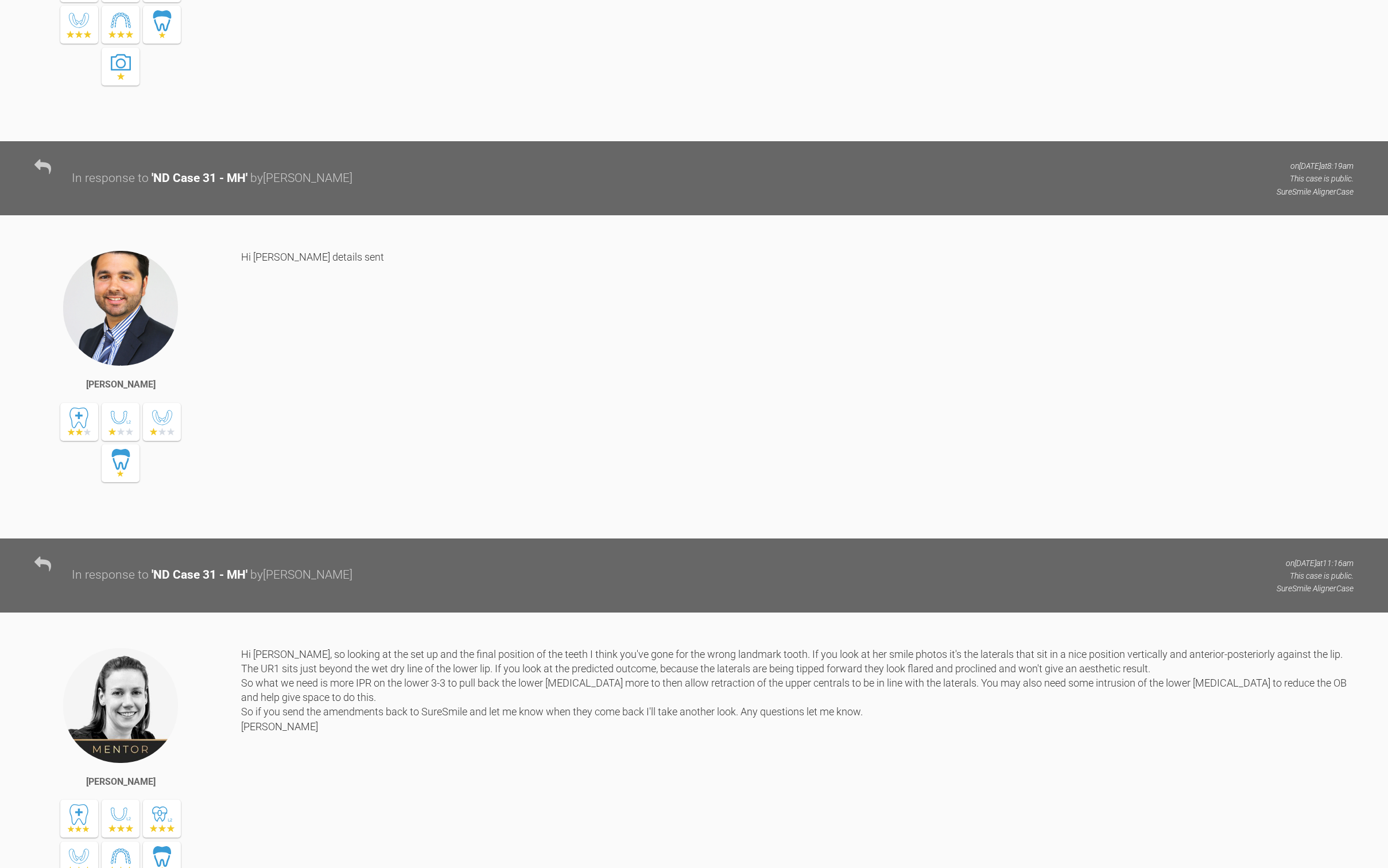
scroll to position [0, 0]
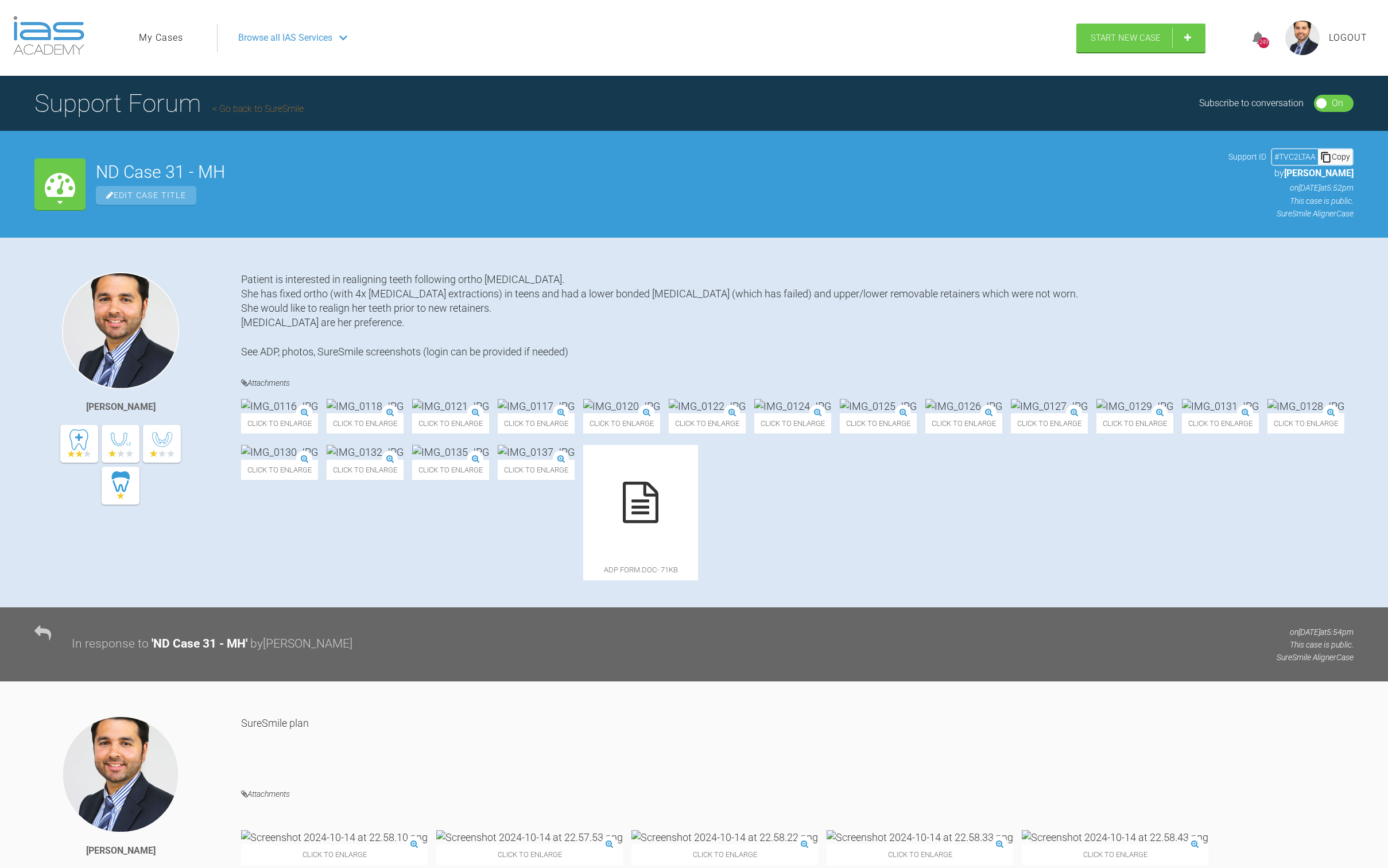
click at [139, 41] on nav "My Cases Logout Browse all IAS Services" at bounding box center [602, 38] width 948 height 49
click at [161, 23] on nav "My Cases Logout Browse all IAS Services" at bounding box center [602, 38] width 948 height 49
click at [164, 43] on link "My Cases" at bounding box center [161, 38] width 44 height 15
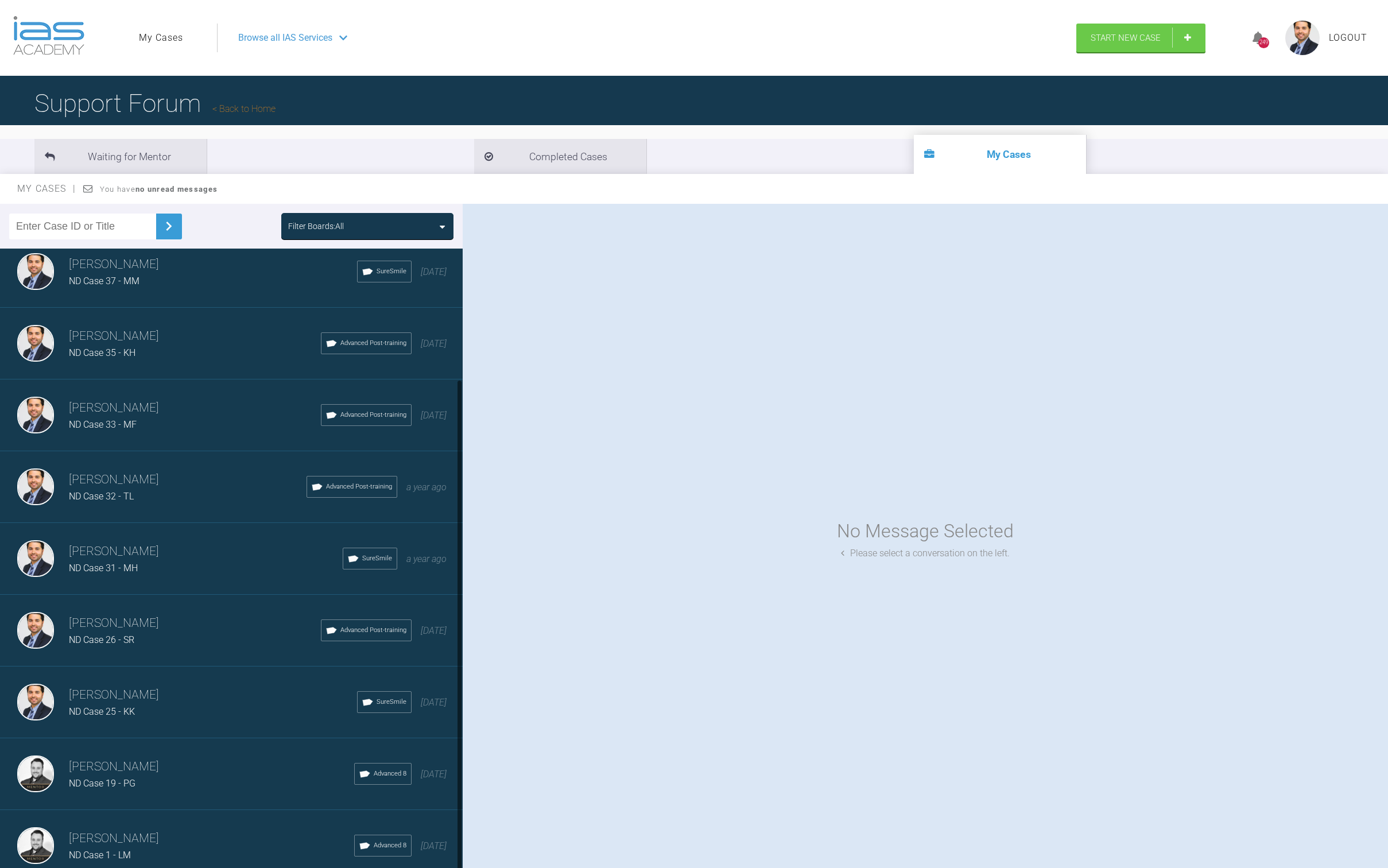
scroll to position [118, 0]
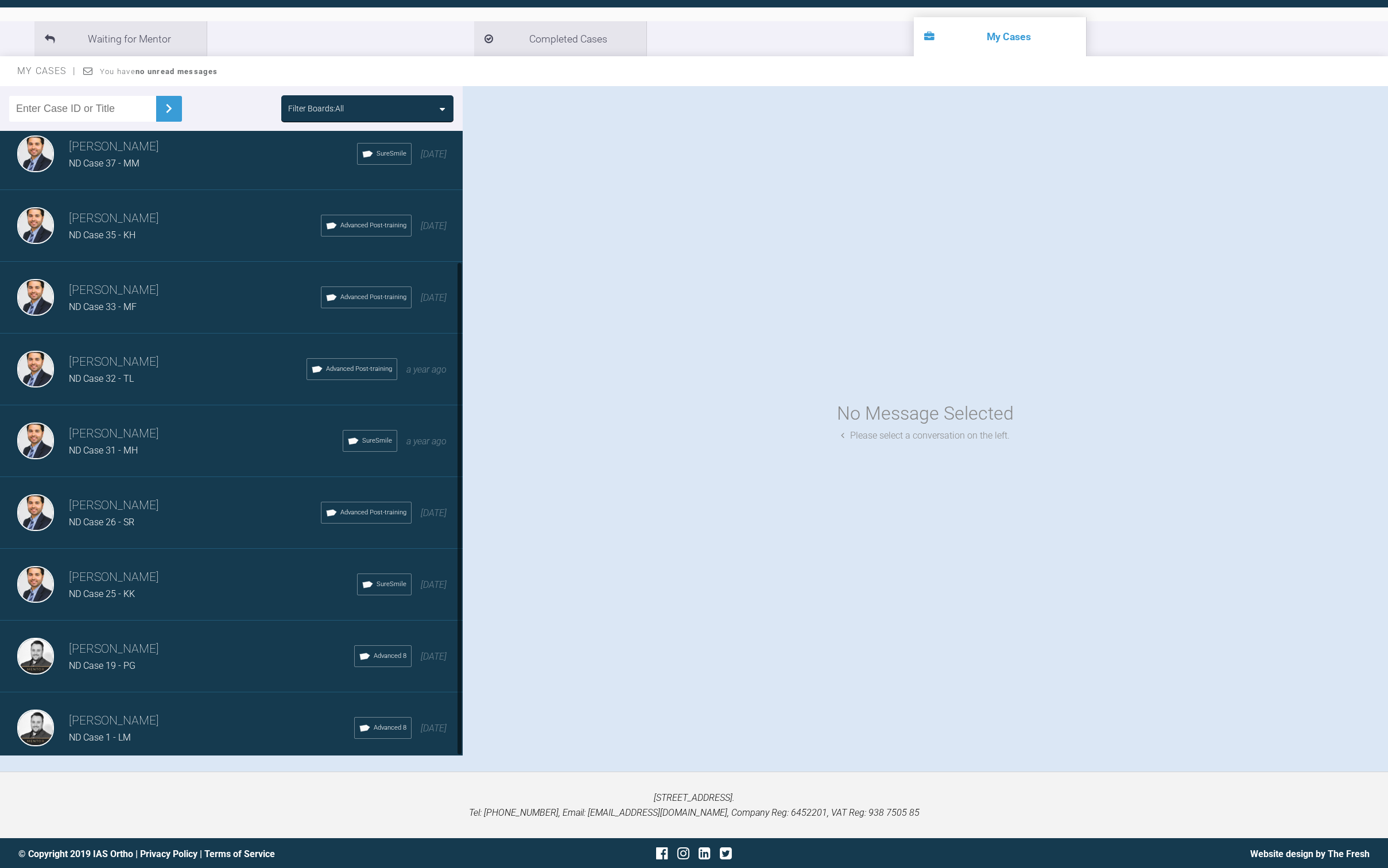
click at [148, 711] on h3 "[PERSON_NAME]" at bounding box center [212, 721] width 285 height 19
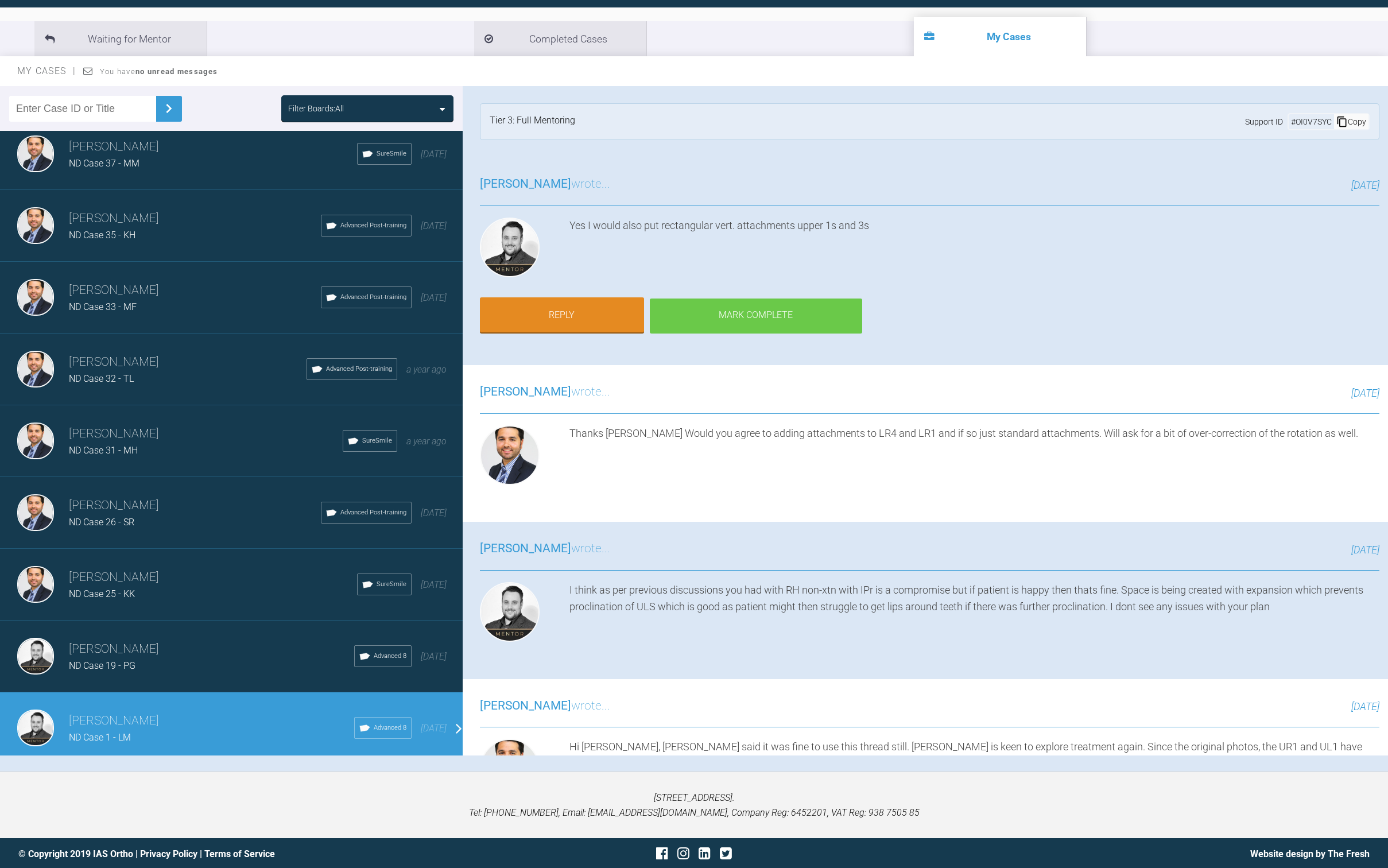
click at [788, 308] on div "Mark Complete" at bounding box center [756, 316] width 212 height 36
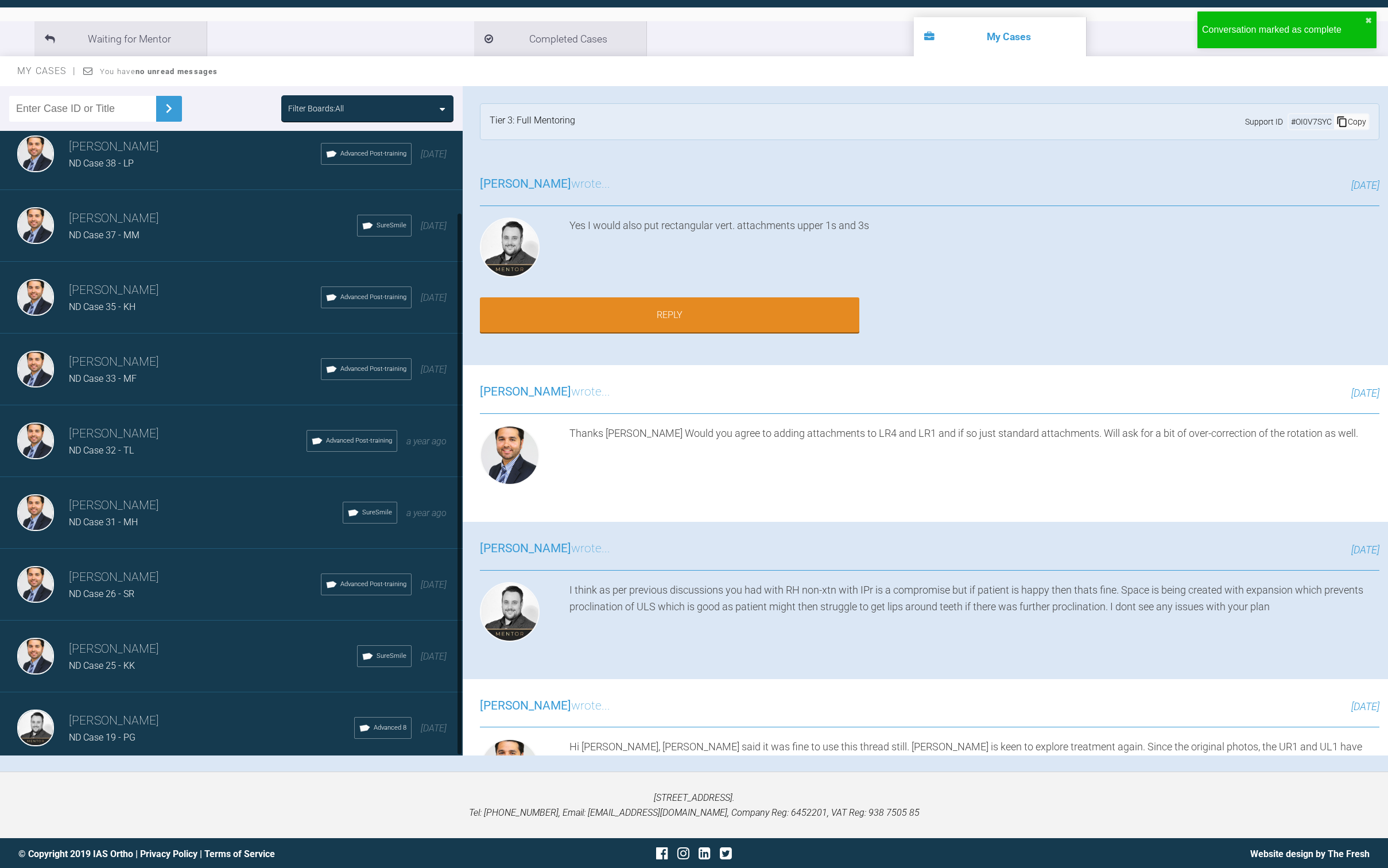
scroll to position [93, 0]
click at [156, 700] on div "[PERSON_NAME] ND Case 19 - PG Advanced 8 [DATE]" at bounding box center [236, 728] width 471 height 72
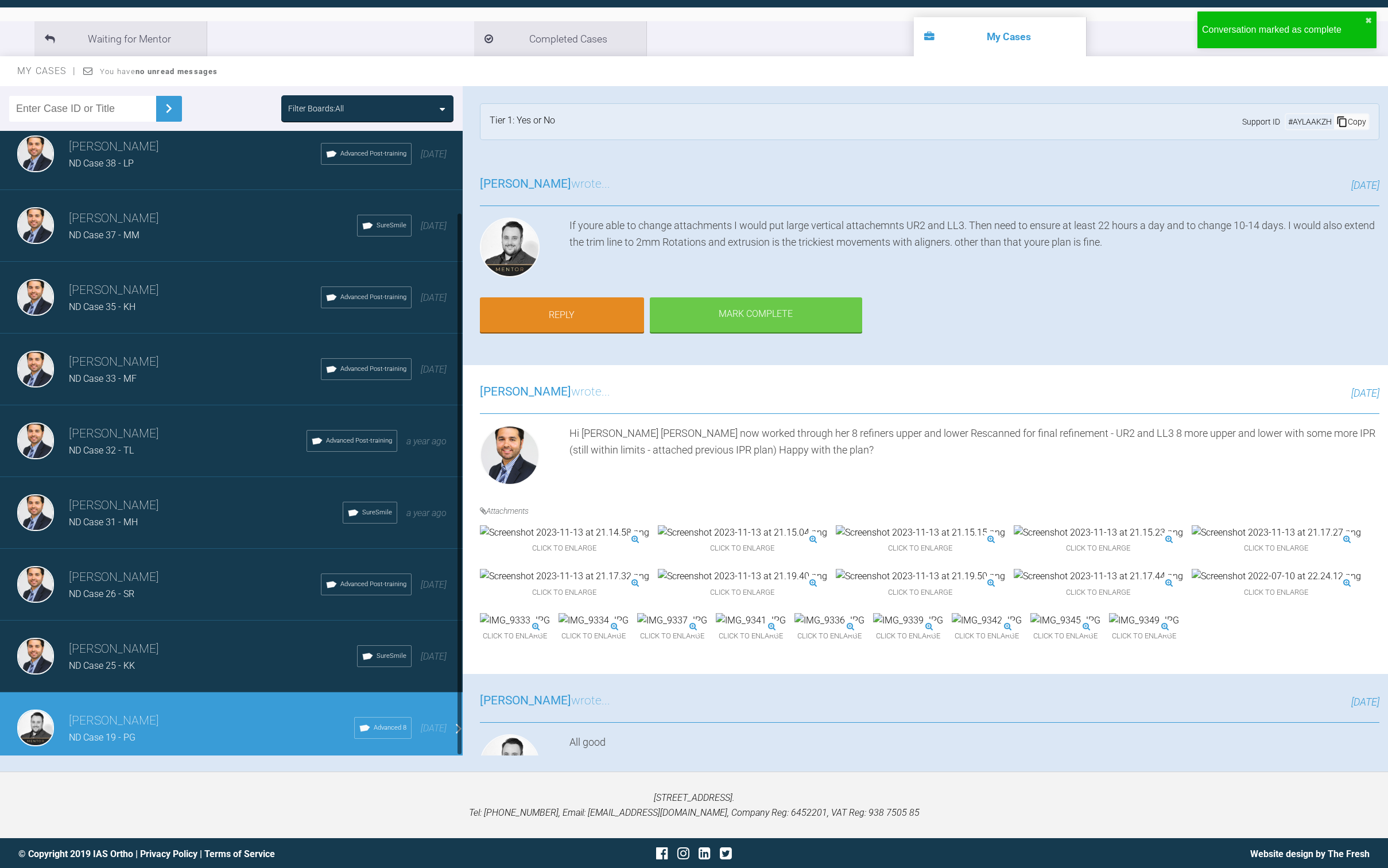
click at [160, 659] on div "ND Case 25 - KK" at bounding box center [213, 666] width 288 height 15
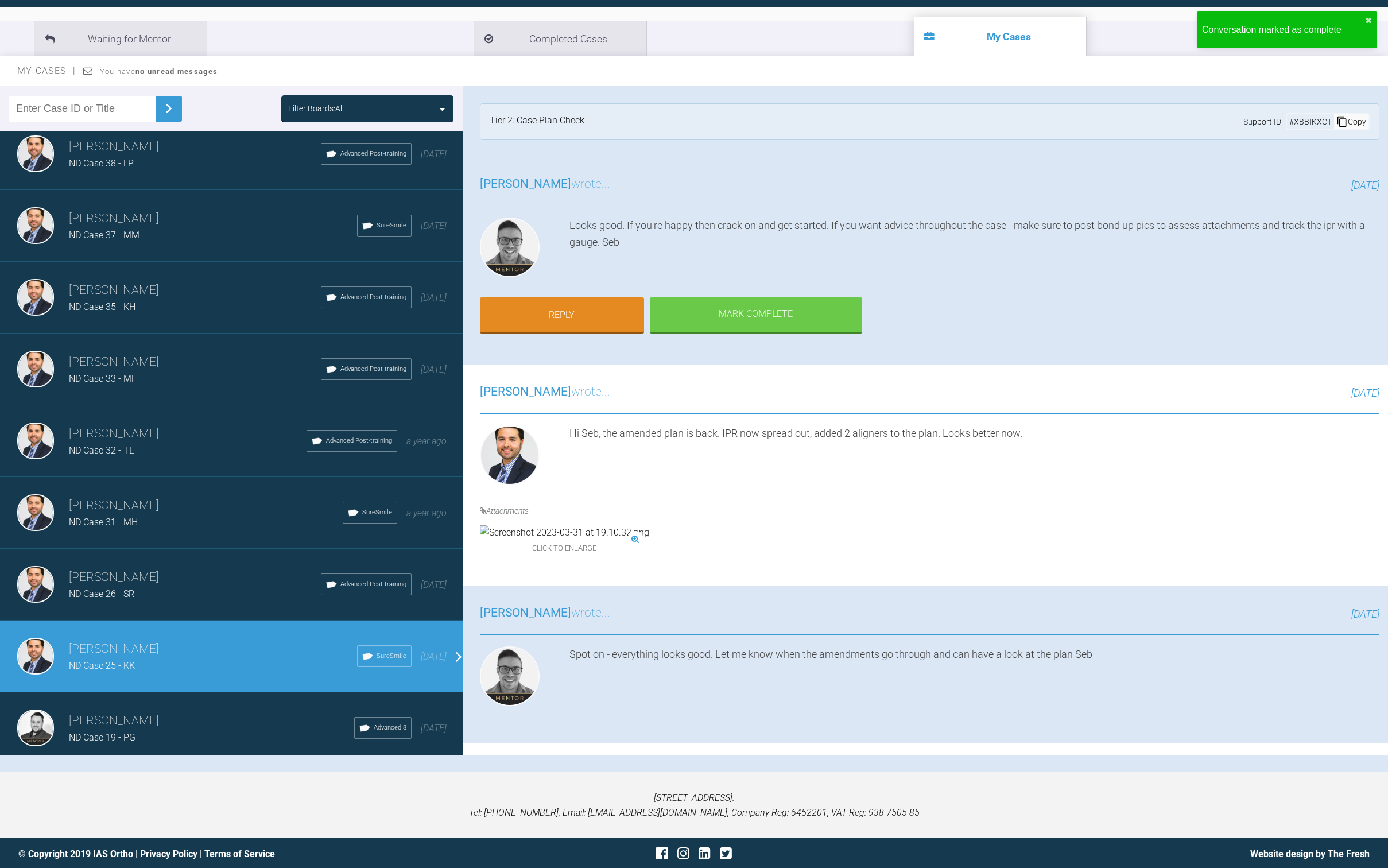
click at [154, 590] on div "ND Case 26 - SR" at bounding box center [195, 594] width 252 height 15
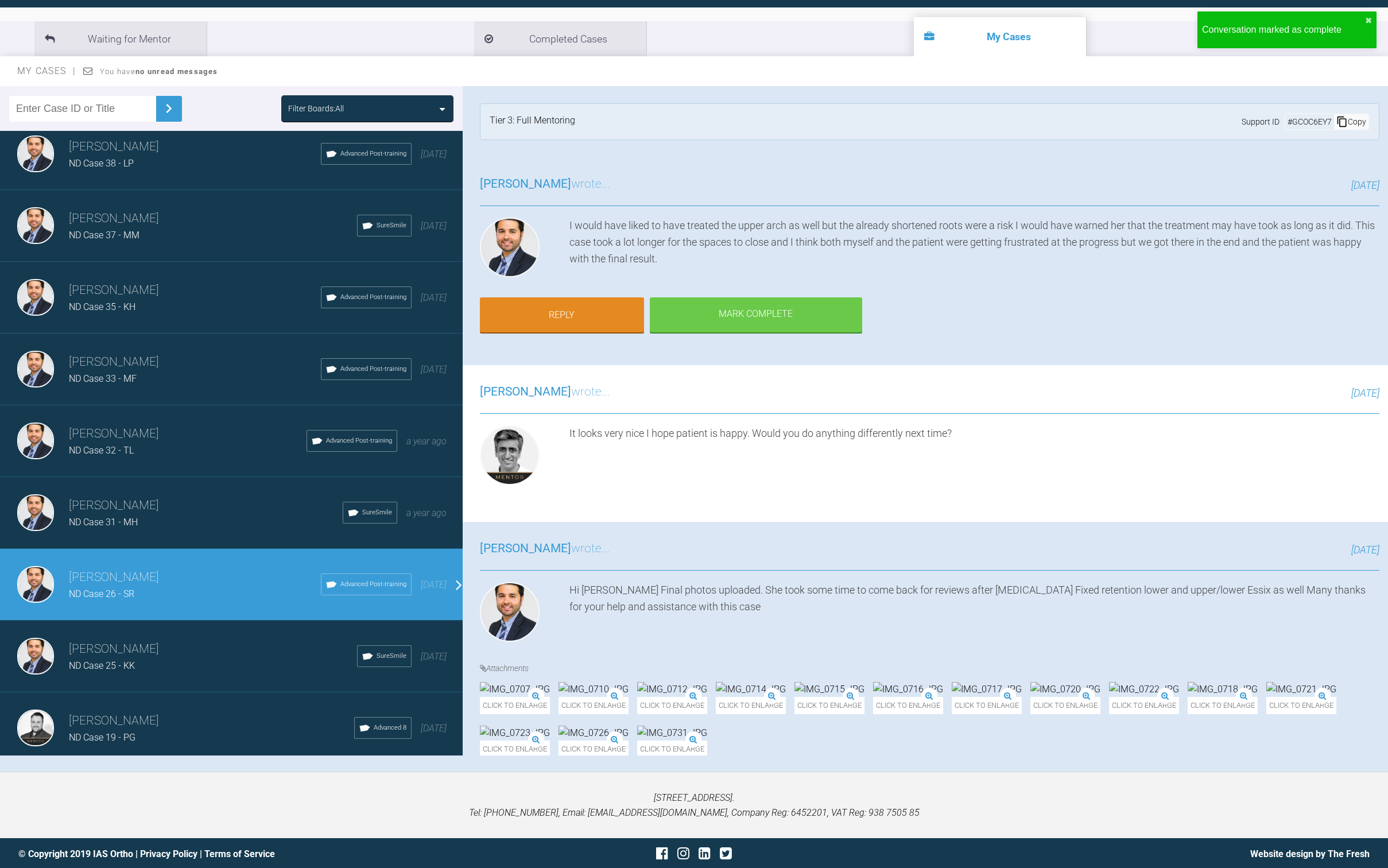
click at [151, 625] on div "[PERSON_NAME] ND Case 25 - KK SureSmile [DATE]" at bounding box center [236, 656] width 471 height 72
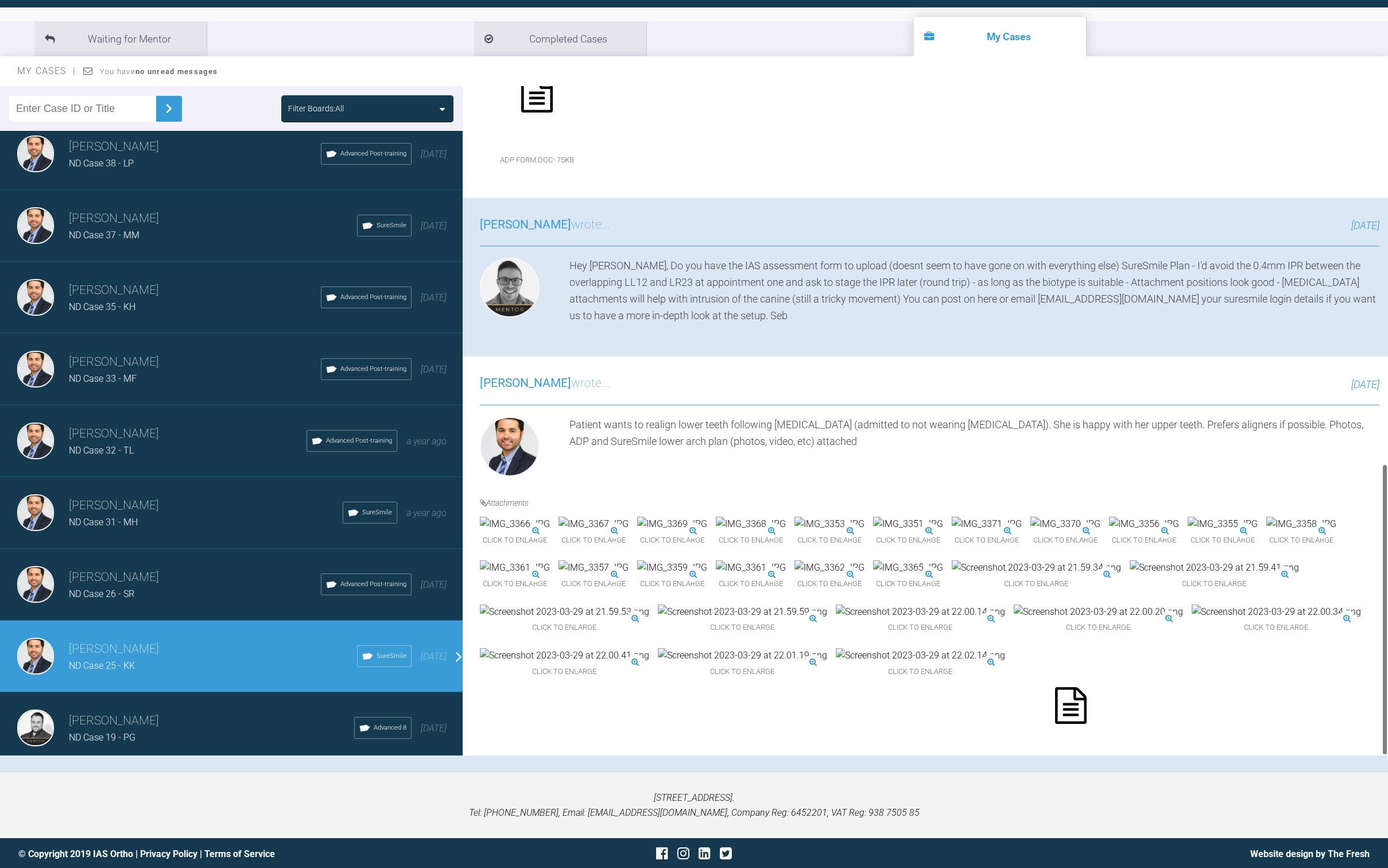
scroll to position [118, 0]
click at [138, 571] on h3 "[PERSON_NAME]" at bounding box center [195, 577] width 252 height 19
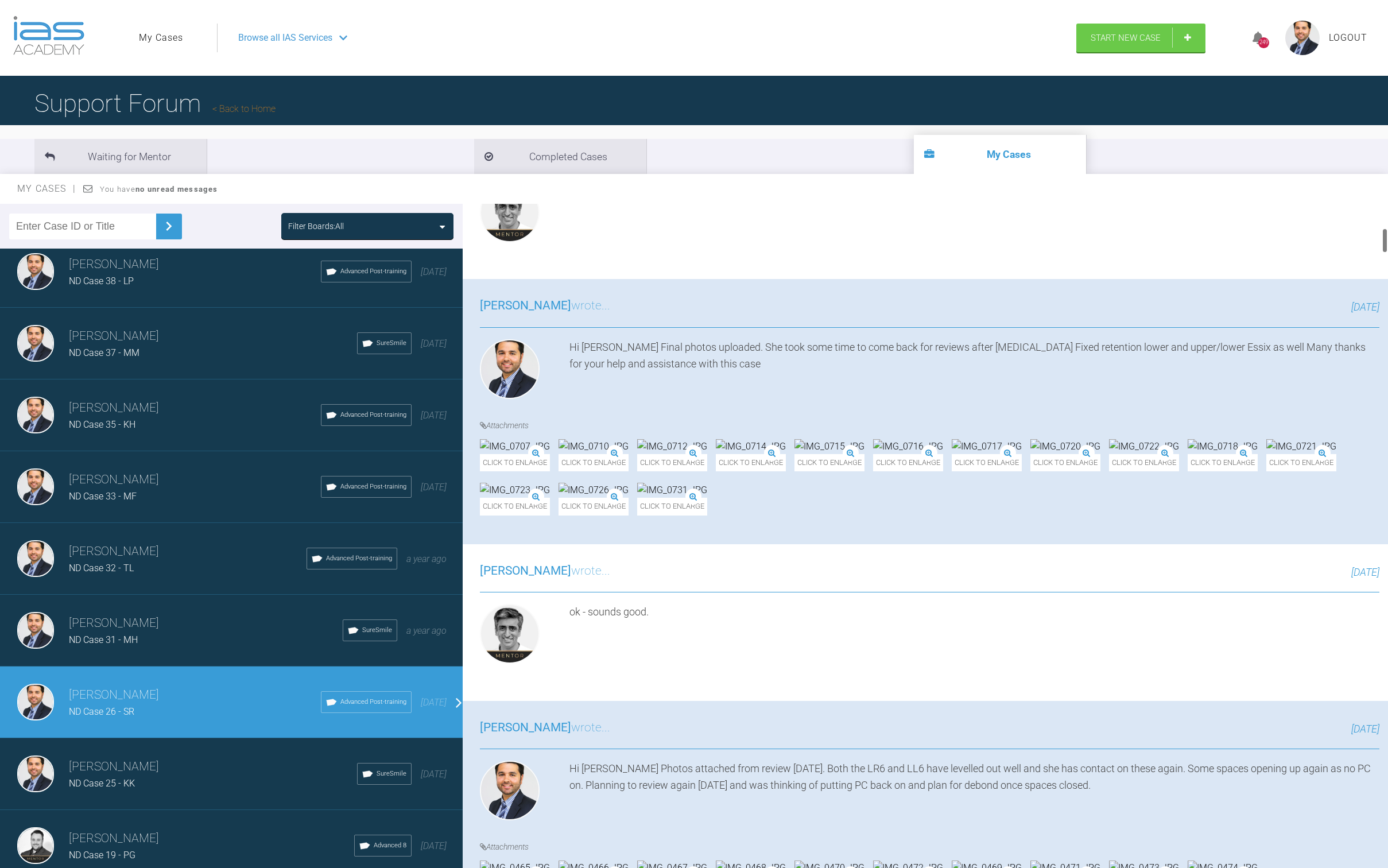
scroll to position [639, 0]
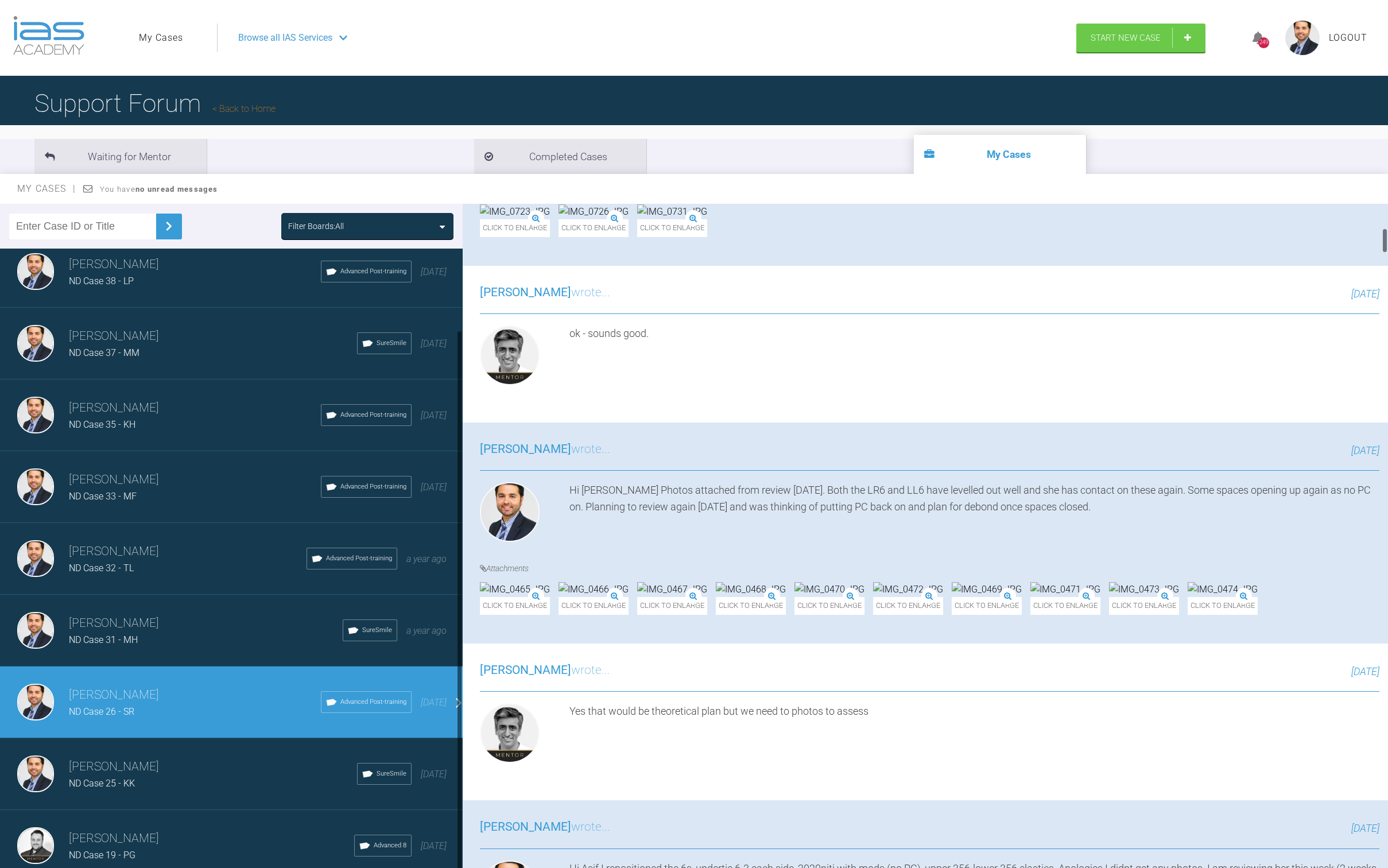
click at [127, 635] on span "ND Case 31 - MH" at bounding box center [104, 640] width 69 height 11
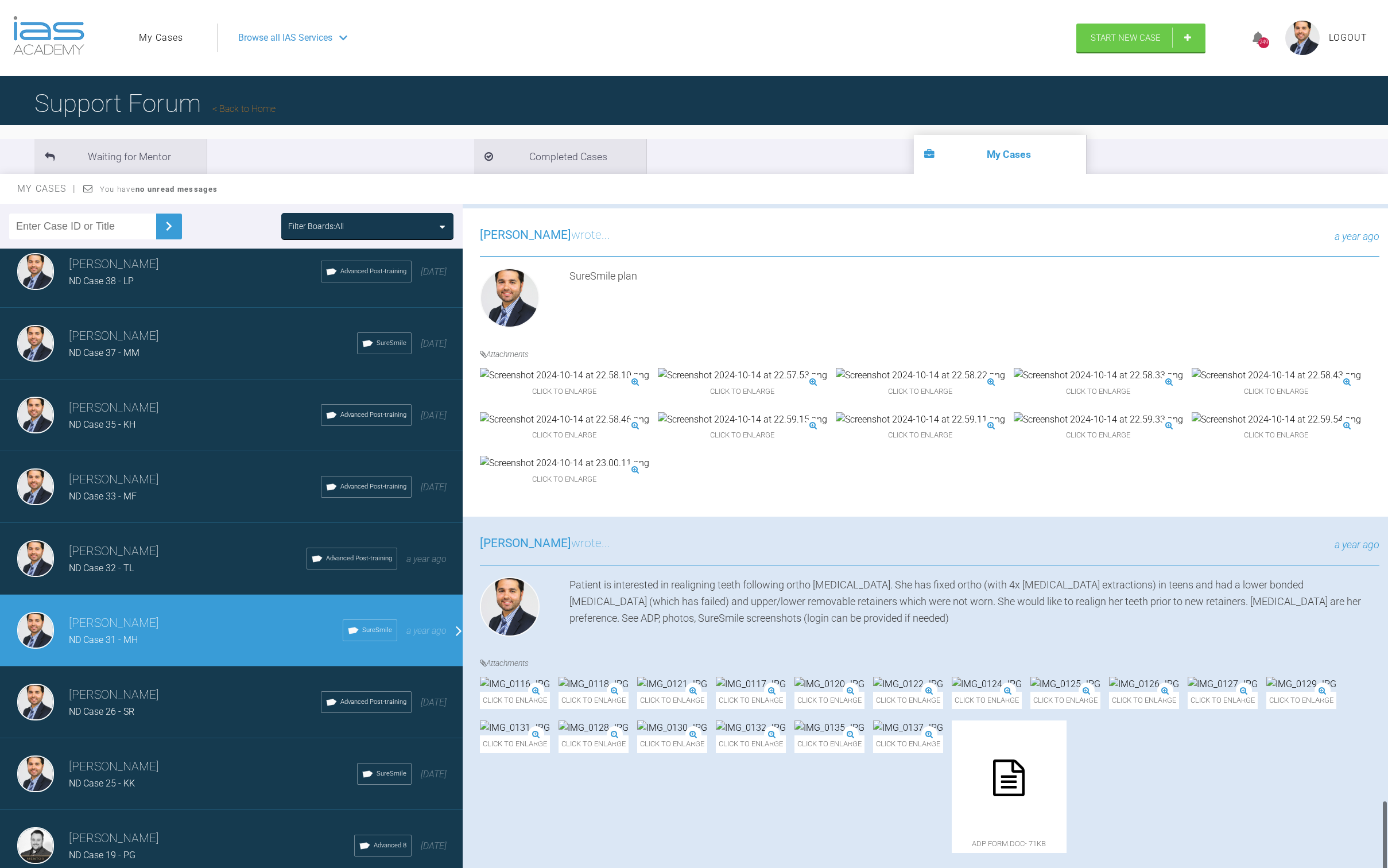
scroll to position [118, 0]
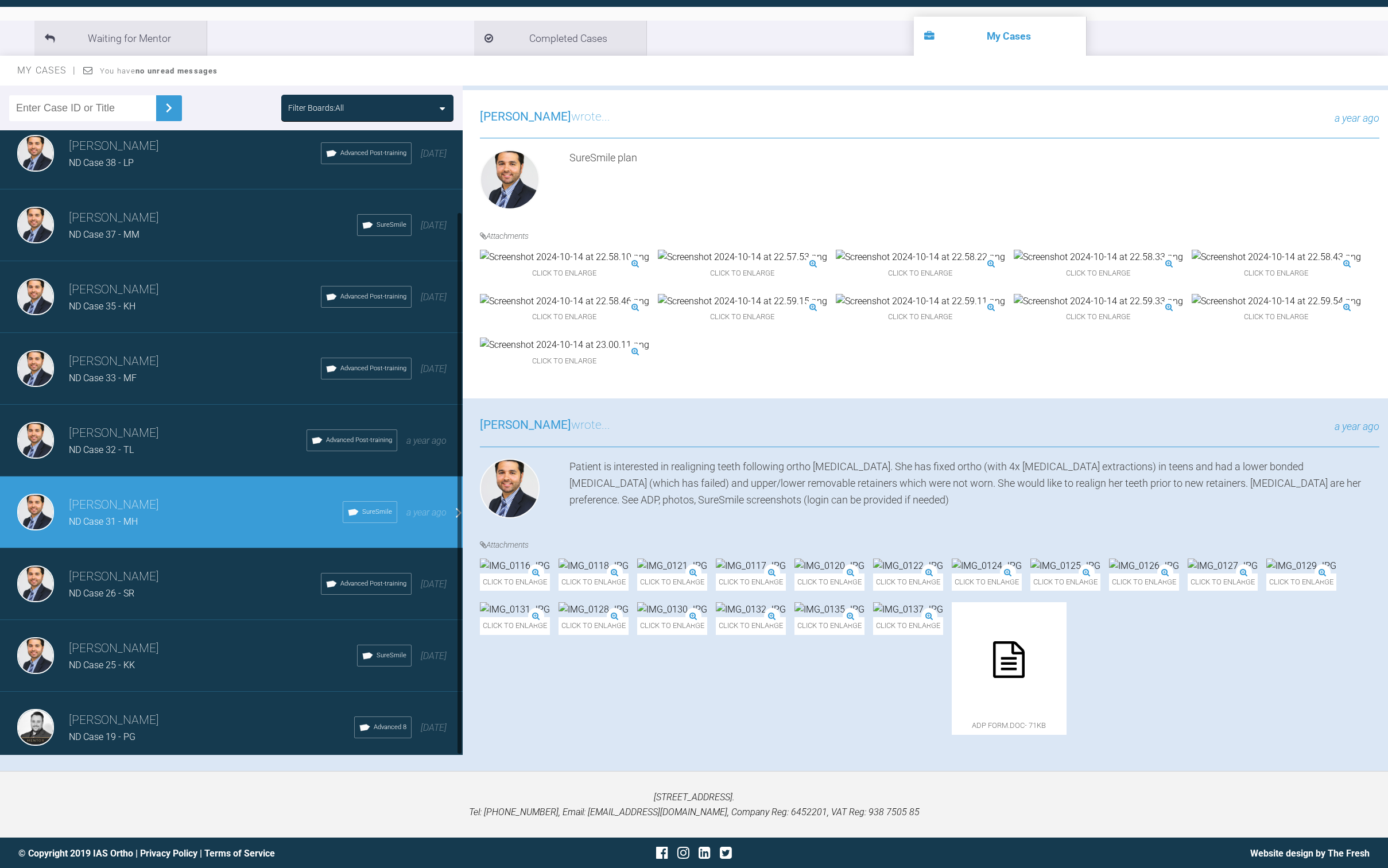
click at [233, 447] on div "ND Case 32 - TL" at bounding box center [188, 450] width 237 height 15
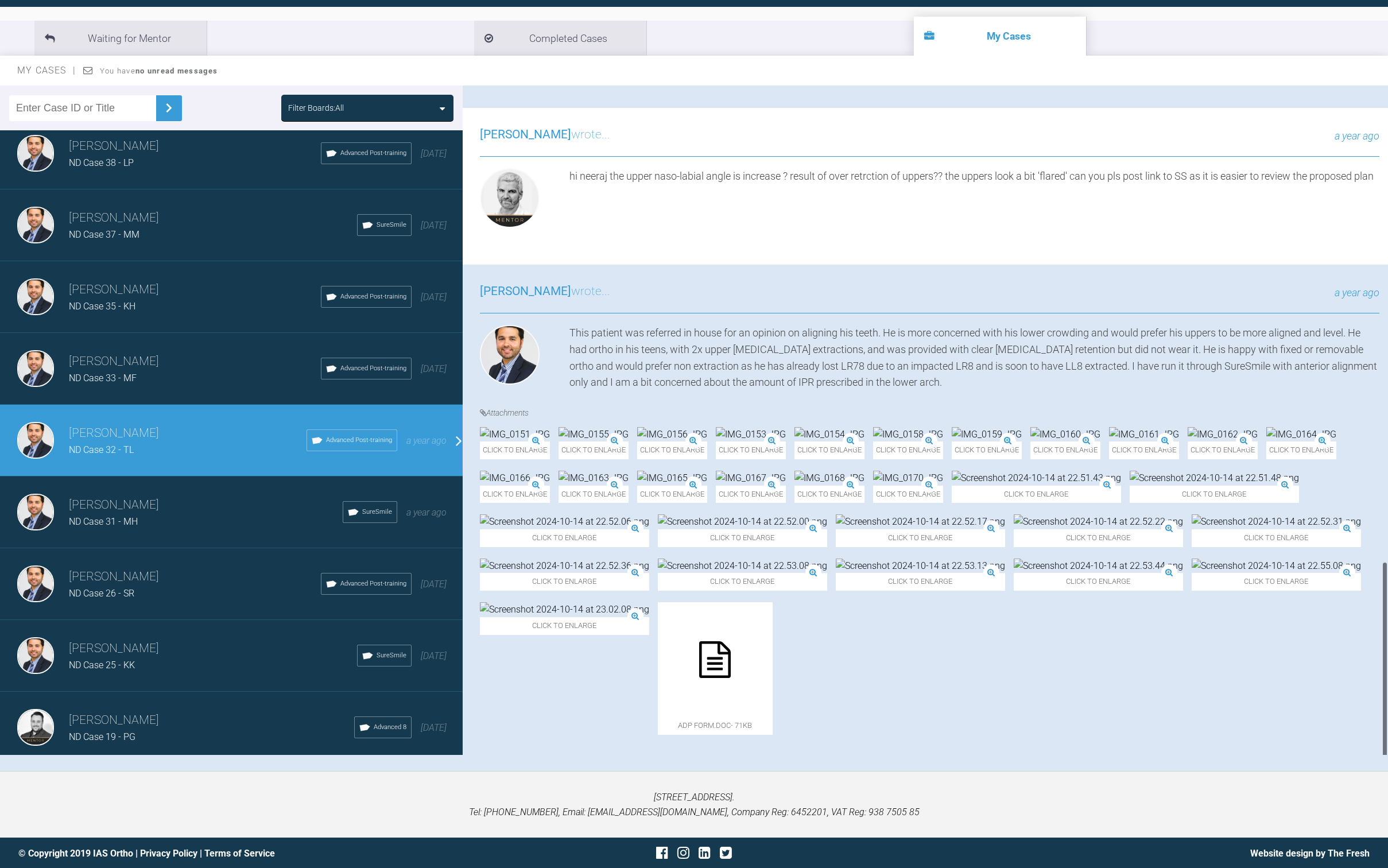
scroll to position [1448, 0]
click at [156, 371] on div "ND Case 33 - MF" at bounding box center [195, 378] width 252 height 15
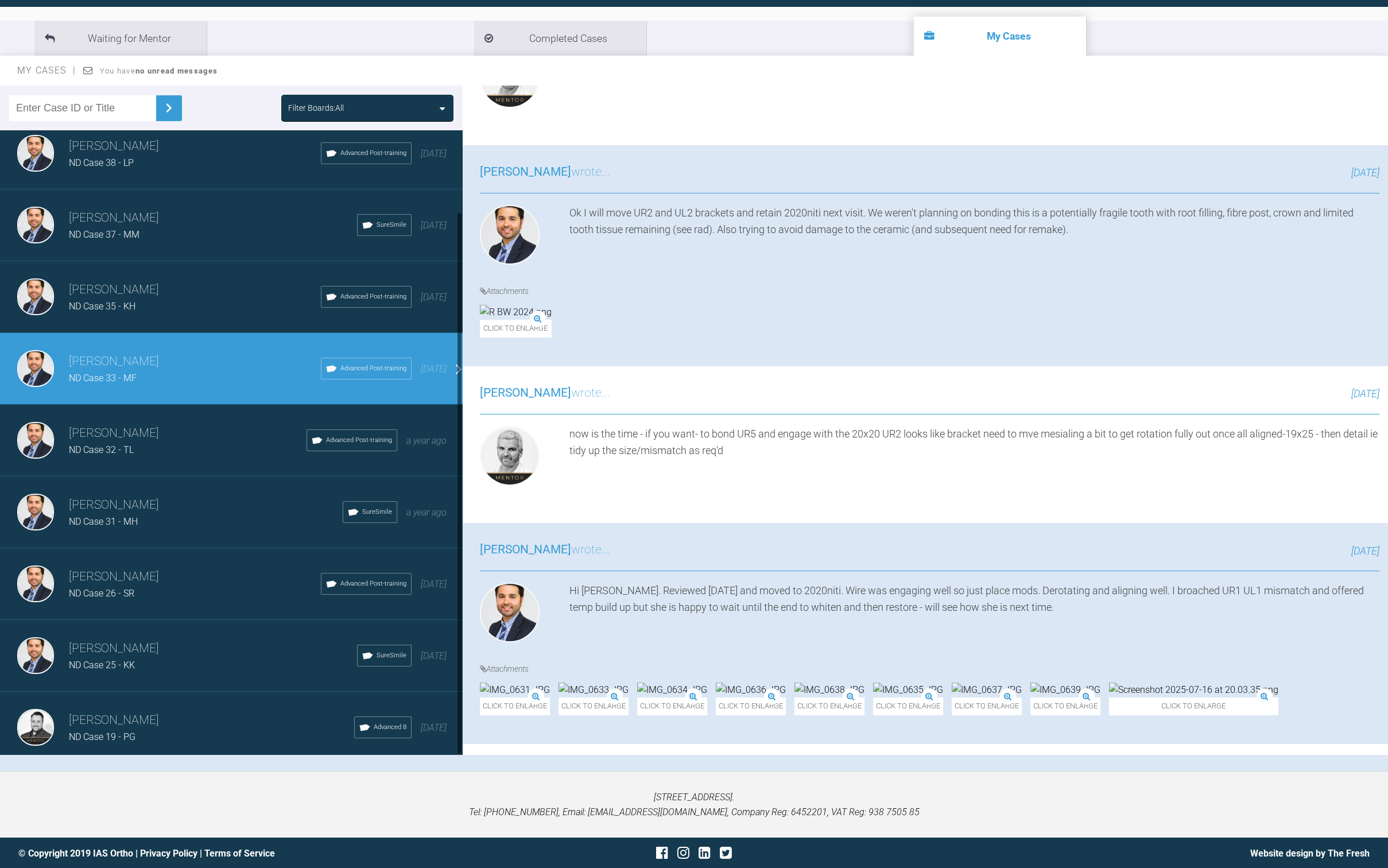
click at [106, 289] on h3 "[PERSON_NAME]" at bounding box center [195, 290] width 252 height 19
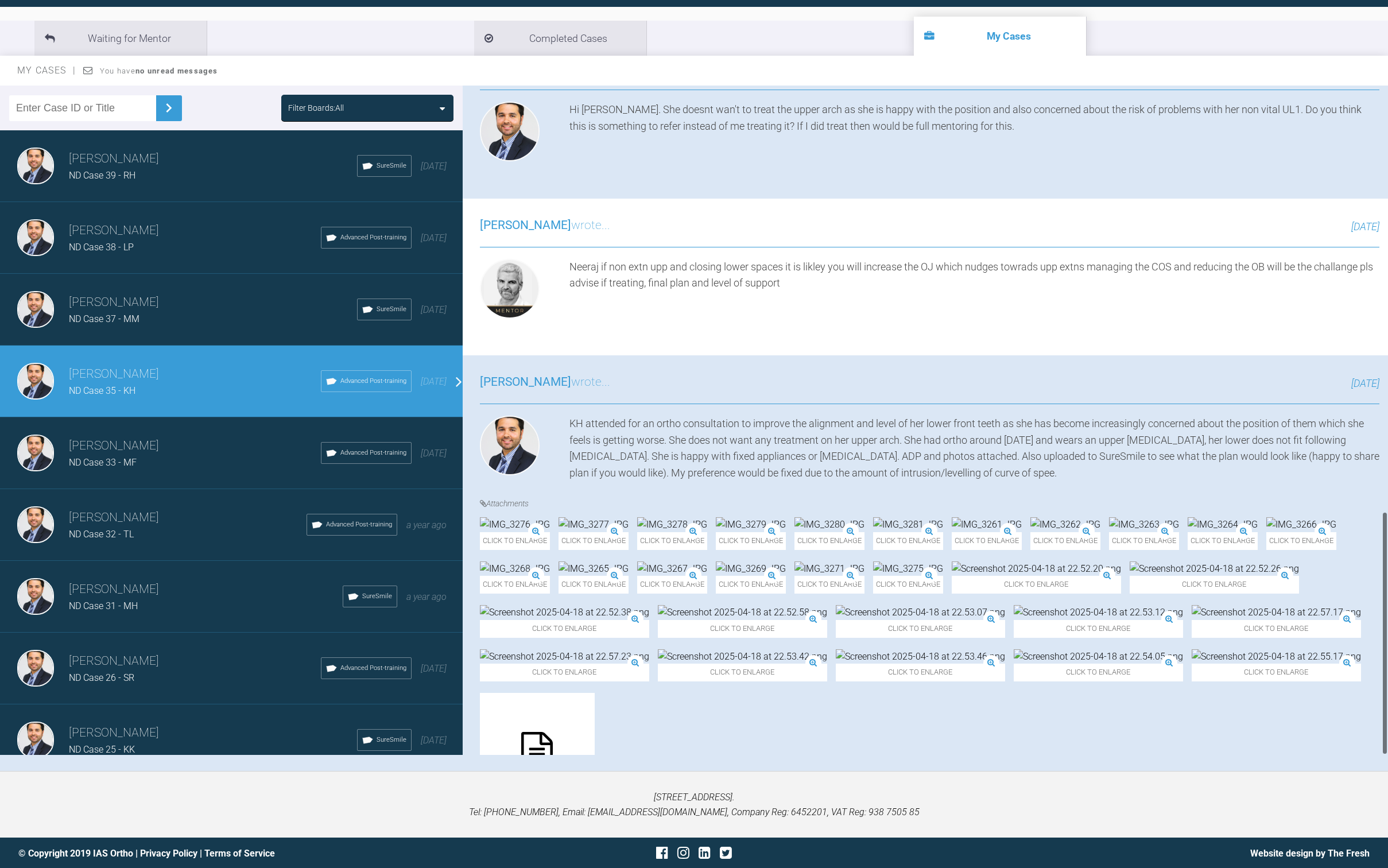
scroll to position [0, 0]
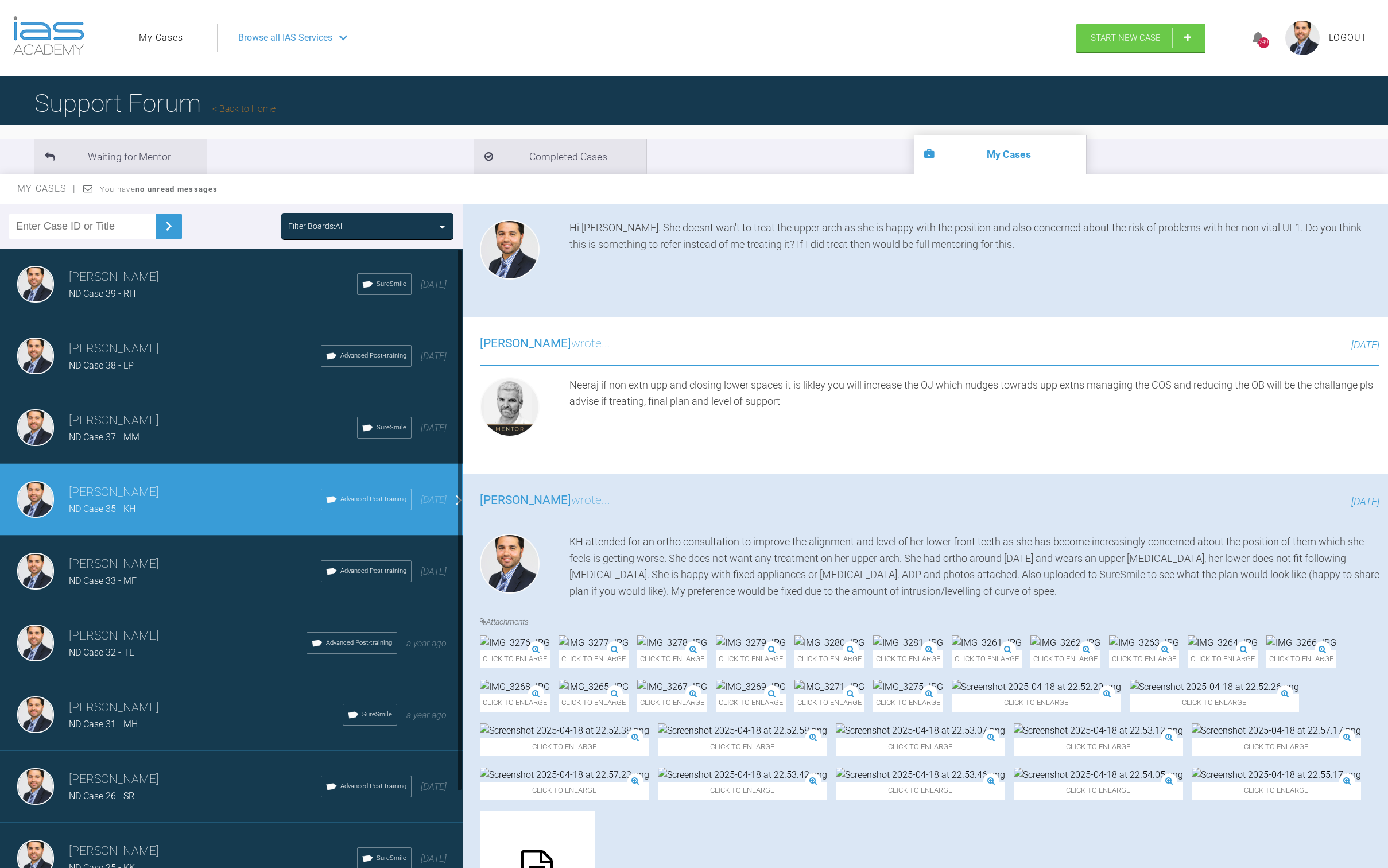
click at [203, 437] on div "ND Case 37 - MM" at bounding box center [213, 438] width 288 height 15
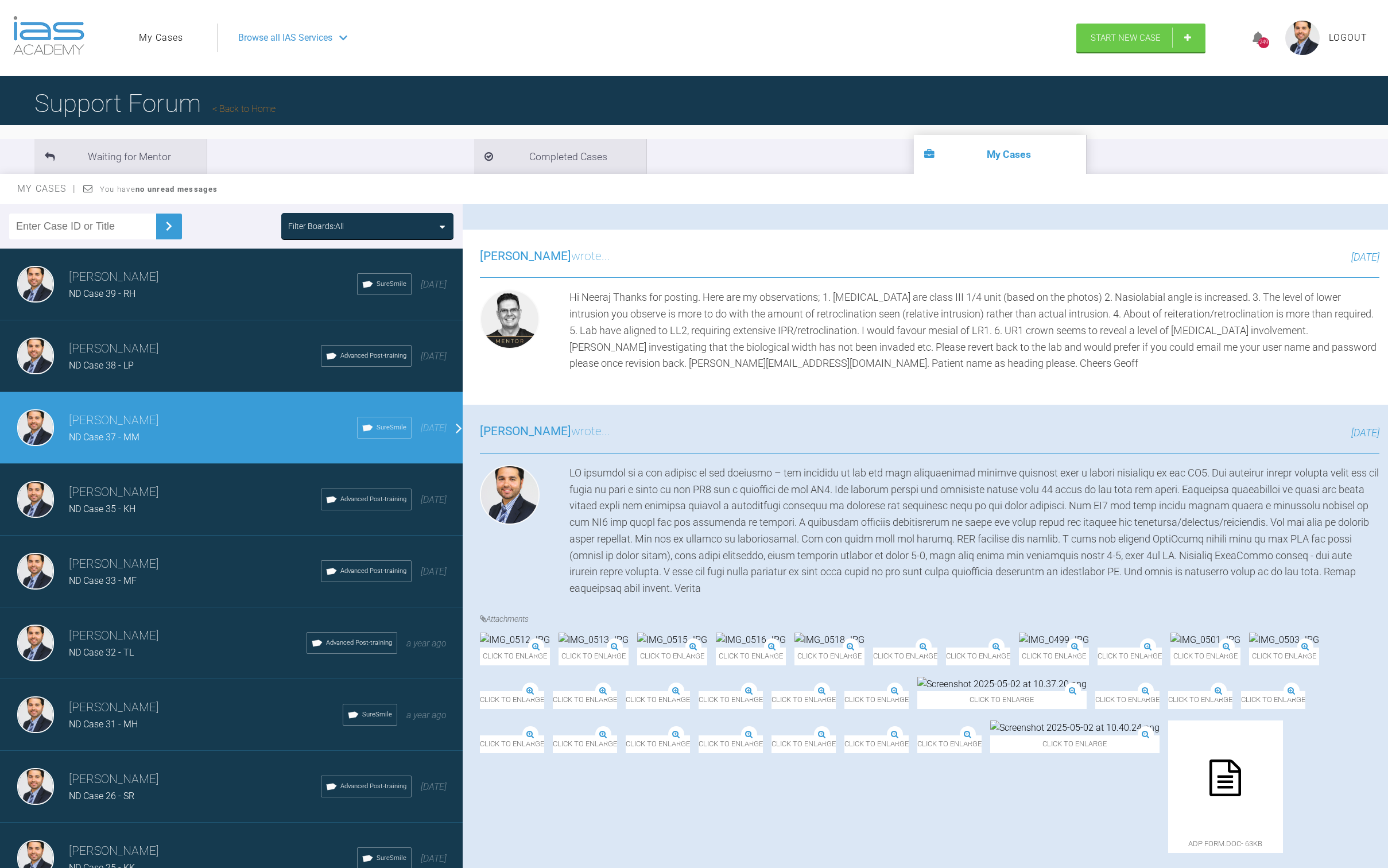
scroll to position [533, 0]
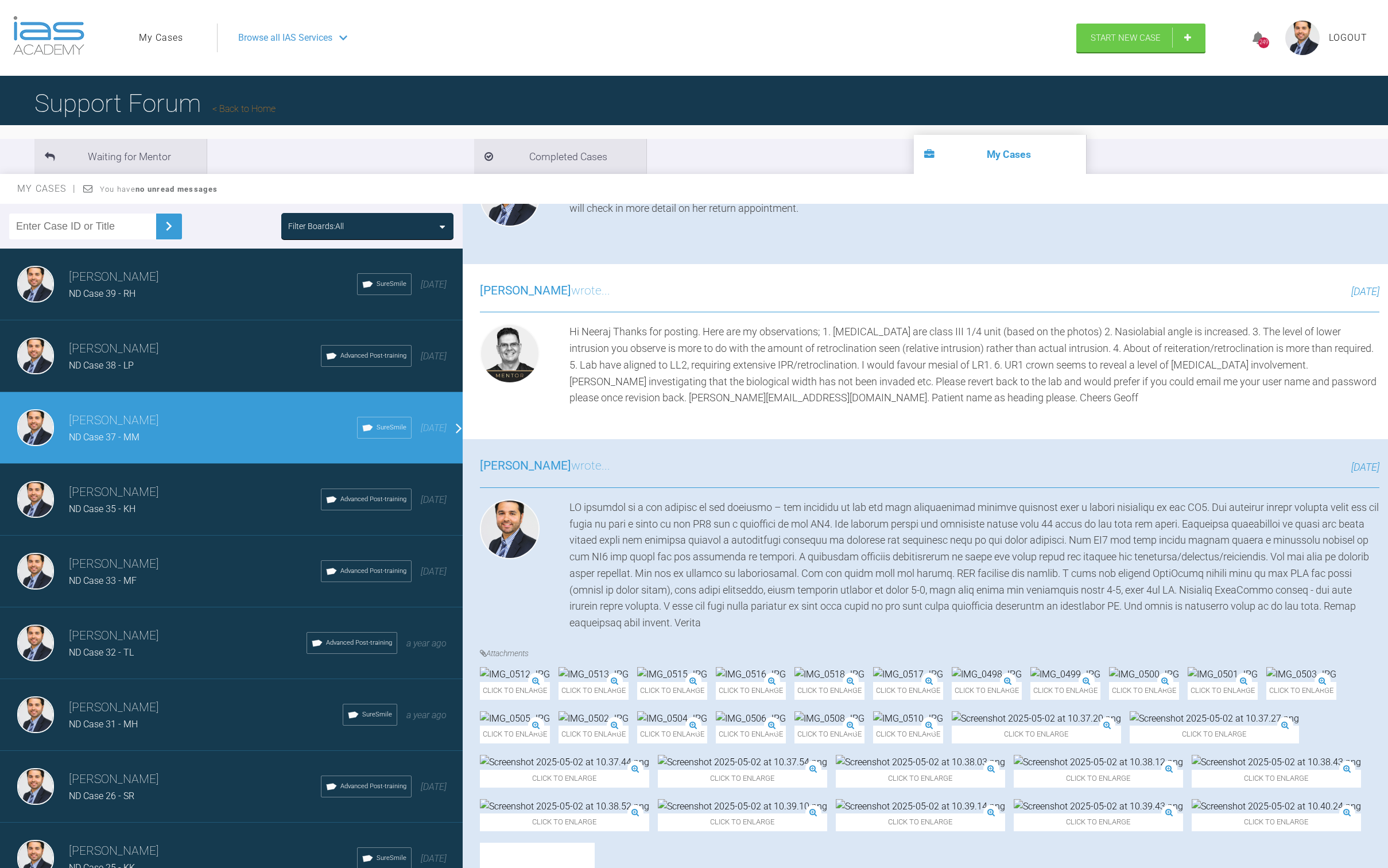
click at [192, 352] on h3 "[PERSON_NAME]" at bounding box center [195, 349] width 252 height 19
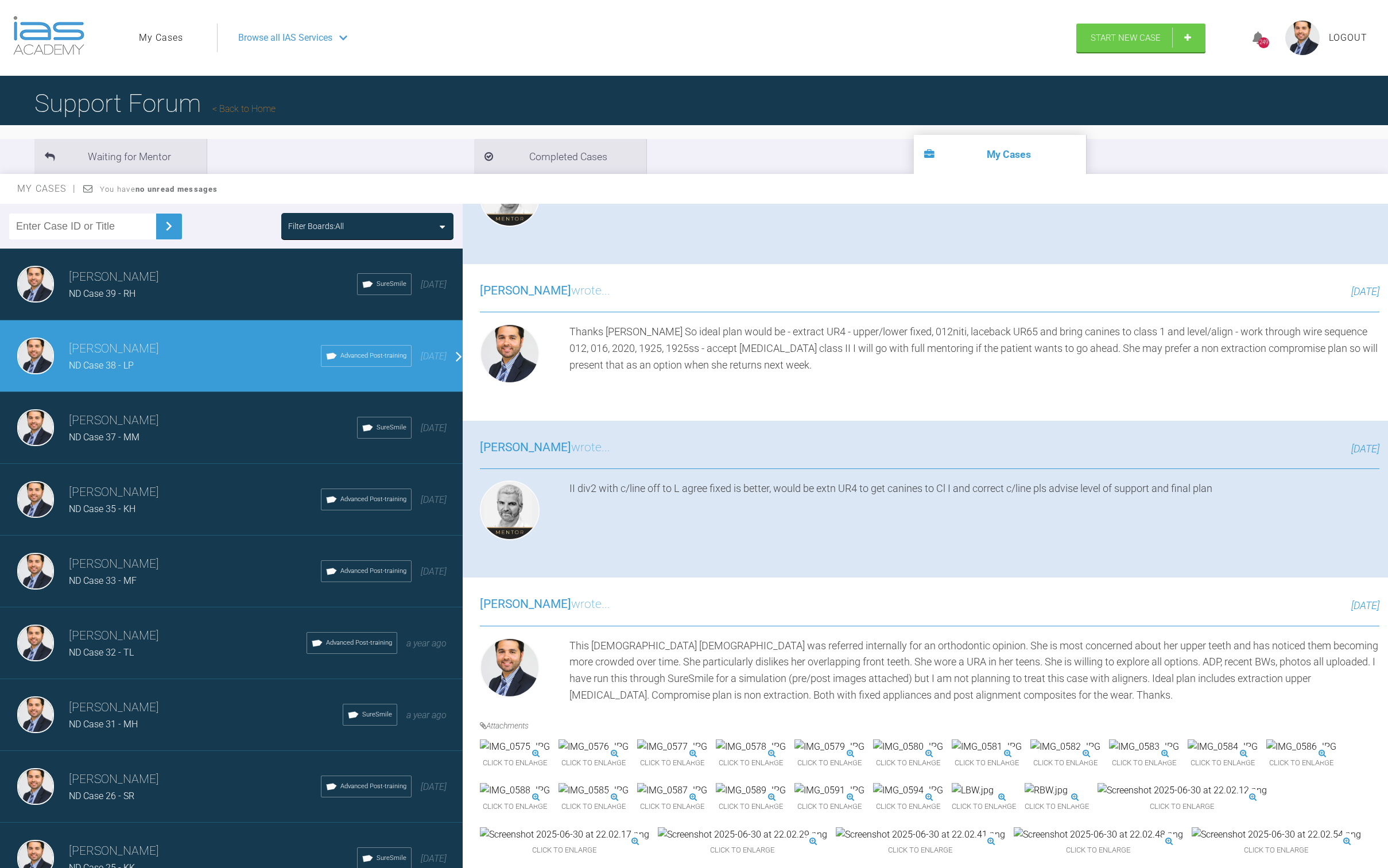
click at [194, 287] on div "ND Case 39 - RH" at bounding box center [213, 294] width 288 height 15
